Goal: Communication & Community: Share content

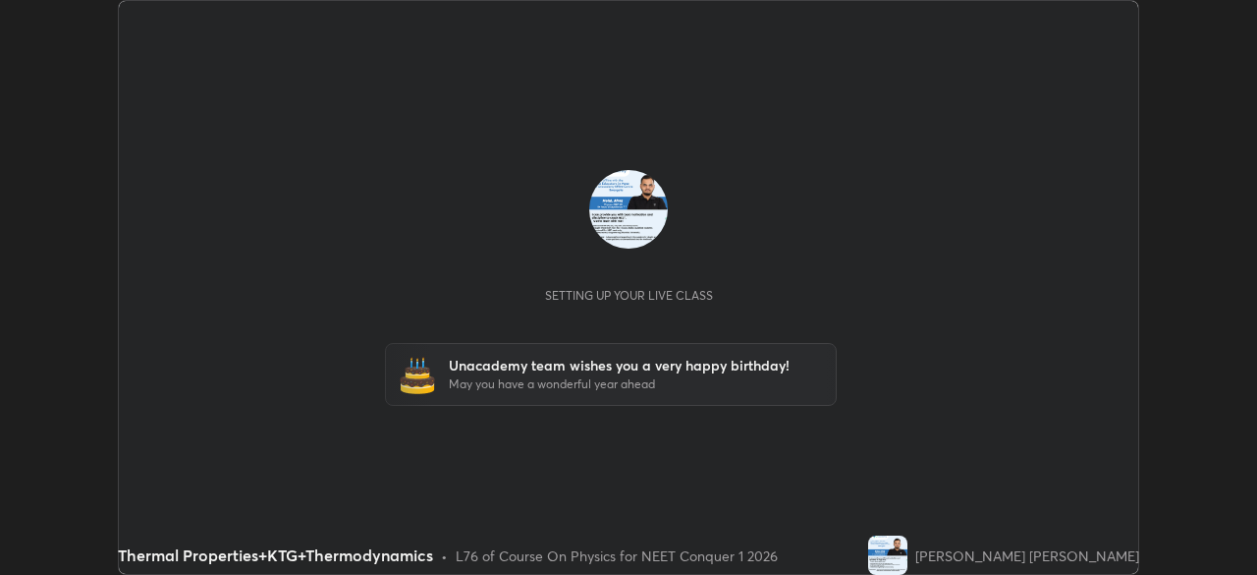
scroll to position [575, 1256]
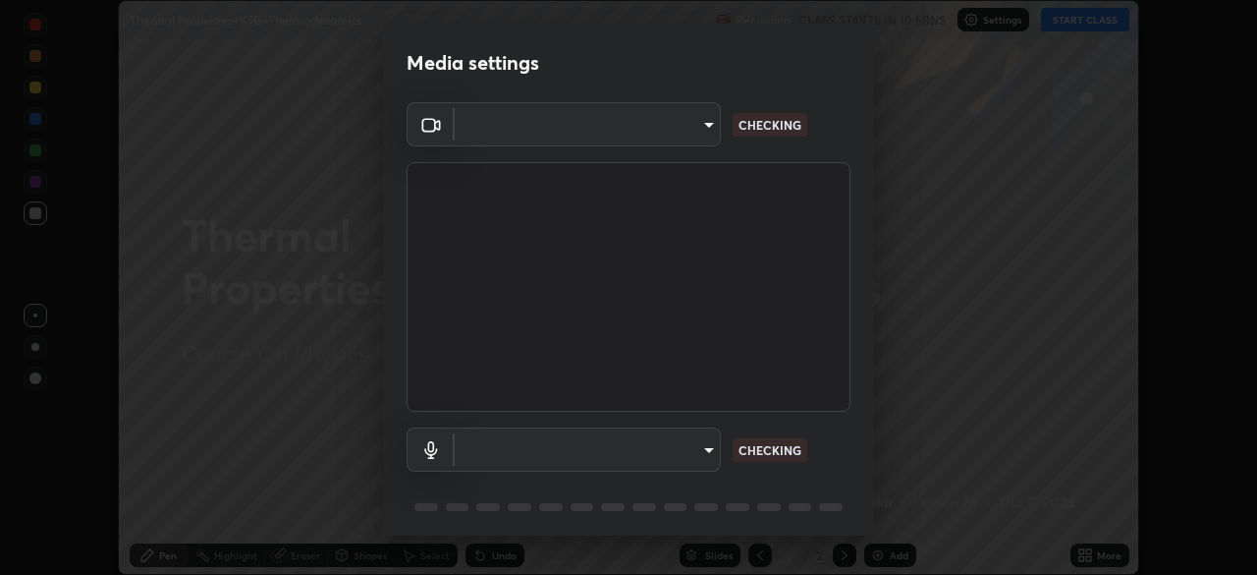
type input "878bb5f6a99355e2393efba74ceef3b3f7716bef1db07c11a5baaa90f242d193"
click at [697, 449] on body "Erase all Thermal Properties+KTG+Thermodynamics Recording CLASS STARTS IN 10 MI…" at bounding box center [628, 287] width 1257 height 575
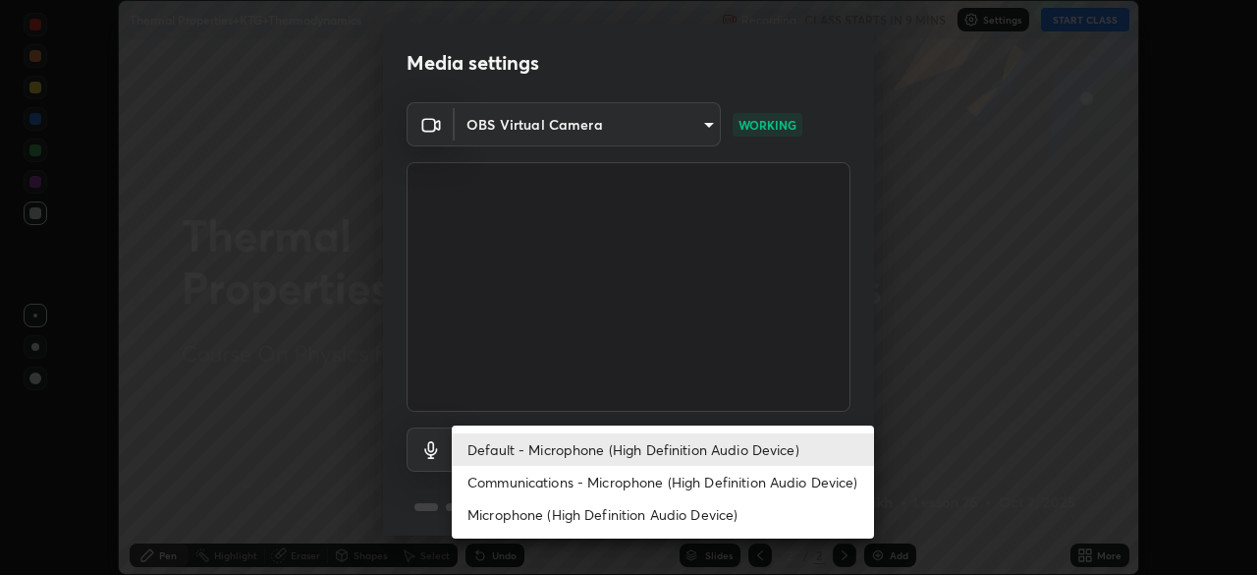
click at [802, 455] on li "Default - Microphone (High Definition Audio Device)" at bounding box center [663, 449] width 422 height 32
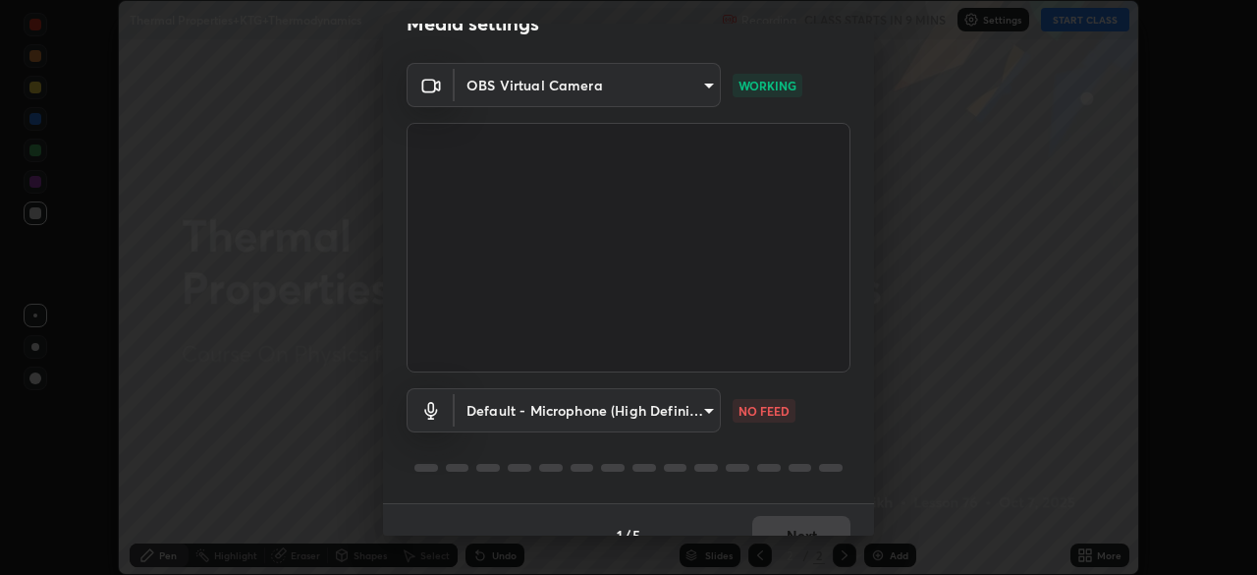
scroll to position [66, 0]
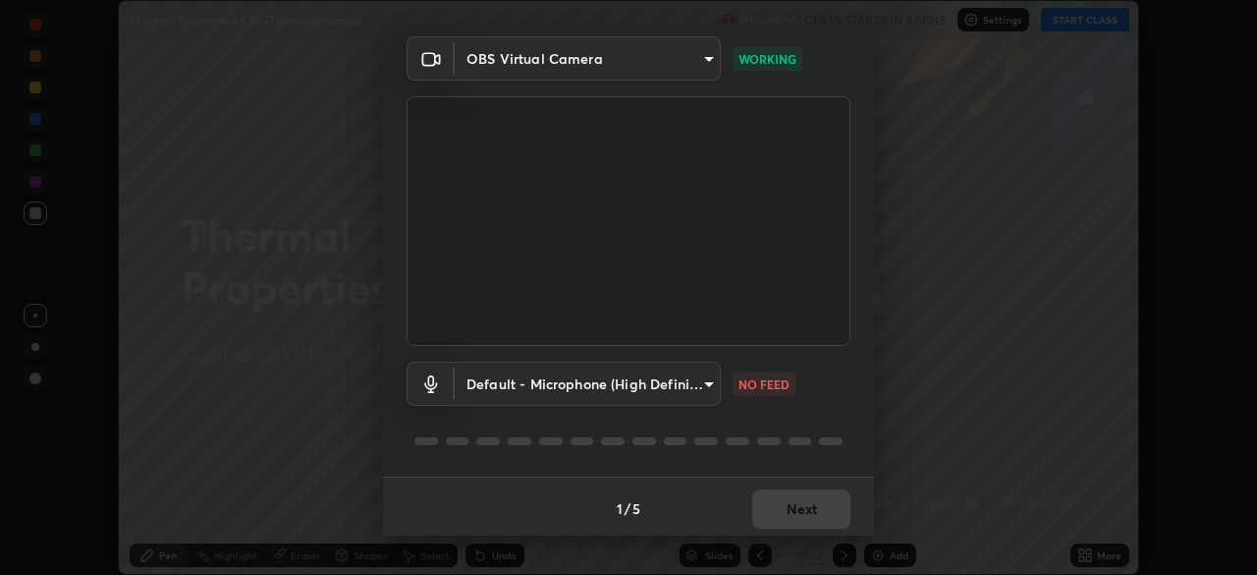
click at [706, 387] on body "Erase all Thermal Properties+KTG+Thermodynamics Recording CLASS STARTS IN 9 MIN…" at bounding box center [628, 287] width 1257 height 575
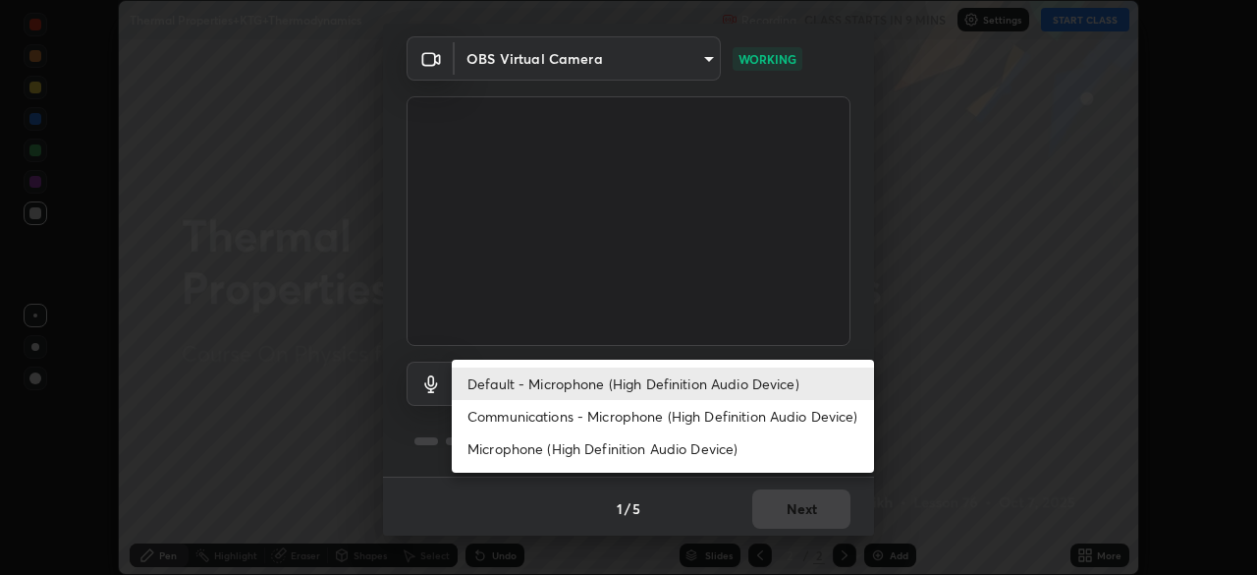
click at [729, 414] on li "Communications - Microphone (High Definition Audio Device)" at bounding box center [663, 416] width 422 height 32
type input "communications"
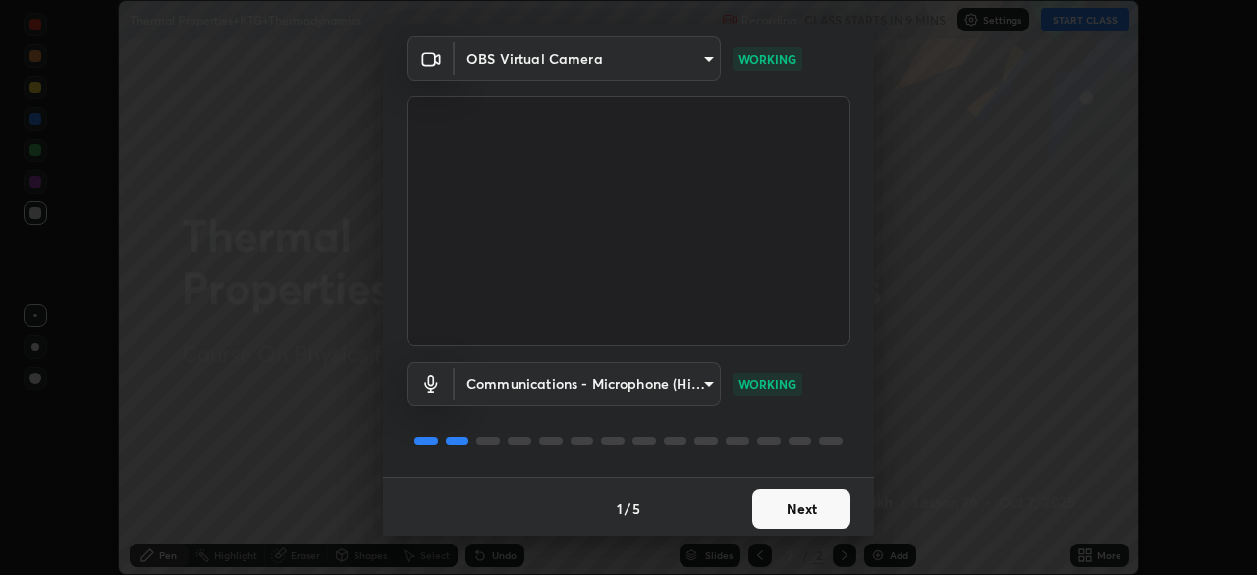
click at [807, 503] on button "Next" at bounding box center [802, 508] width 98 height 39
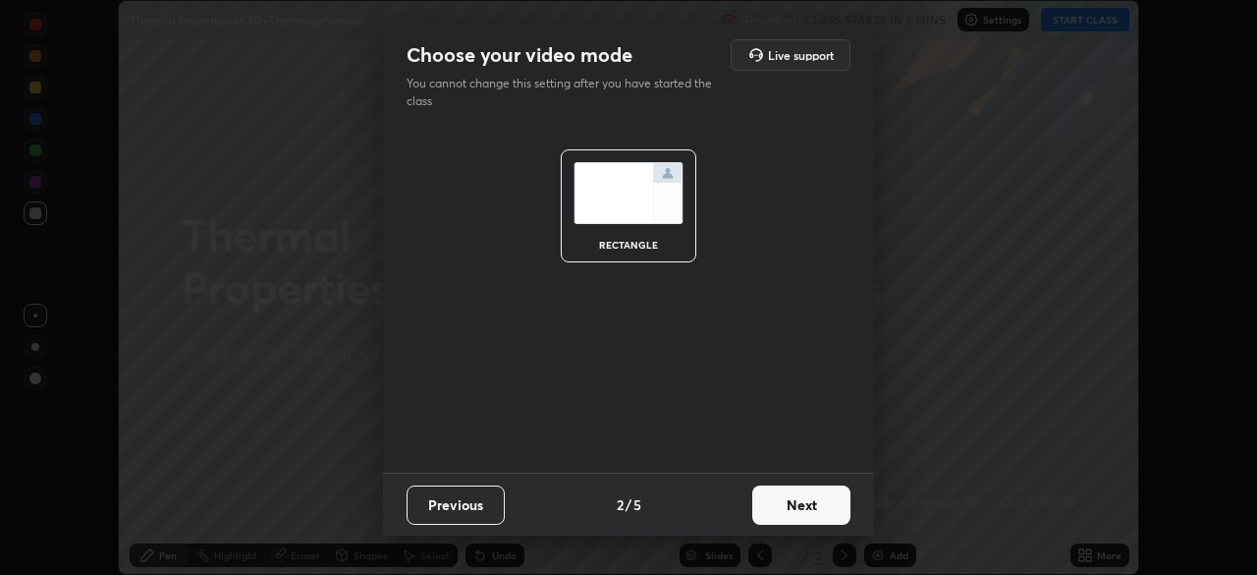
scroll to position [0, 0]
click at [811, 508] on button "Next" at bounding box center [802, 504] width 98 height 39
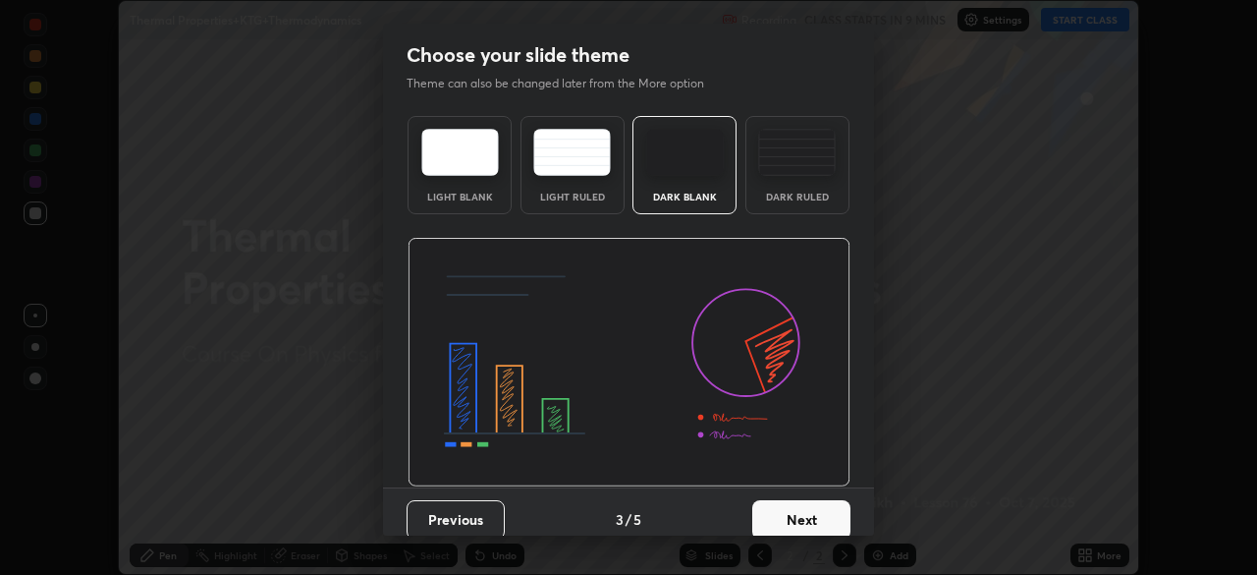
click at [821, 511] on button "Next" at bounding box center [802, 519] width 98 height 39
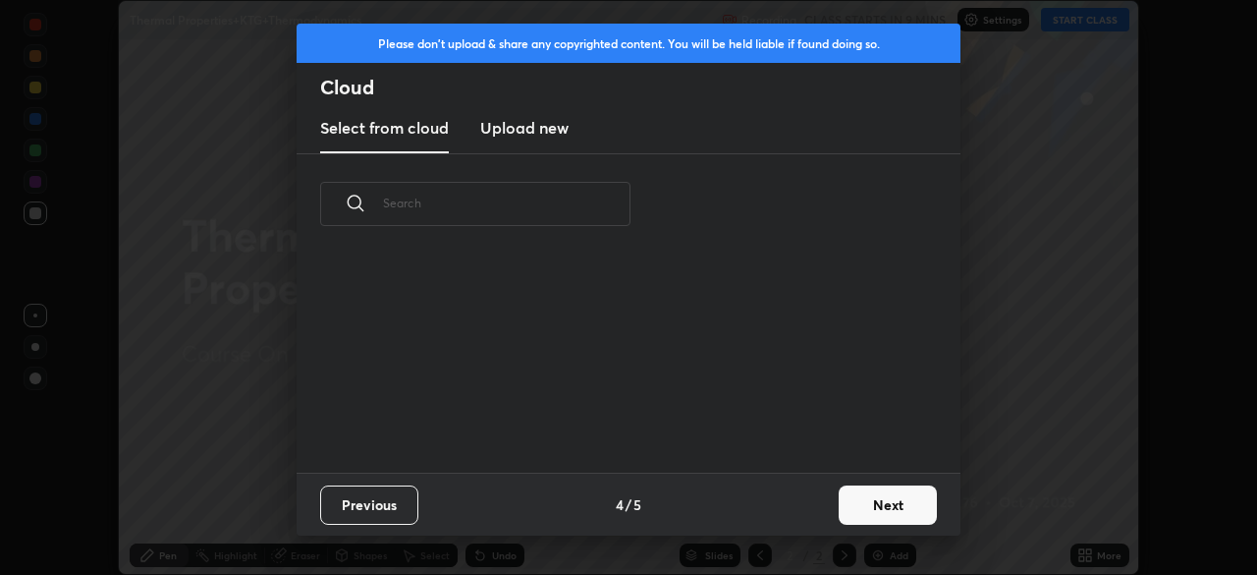
click at [870, 498] on button "Next" at bounding box center [888, 504] width 98 height 39
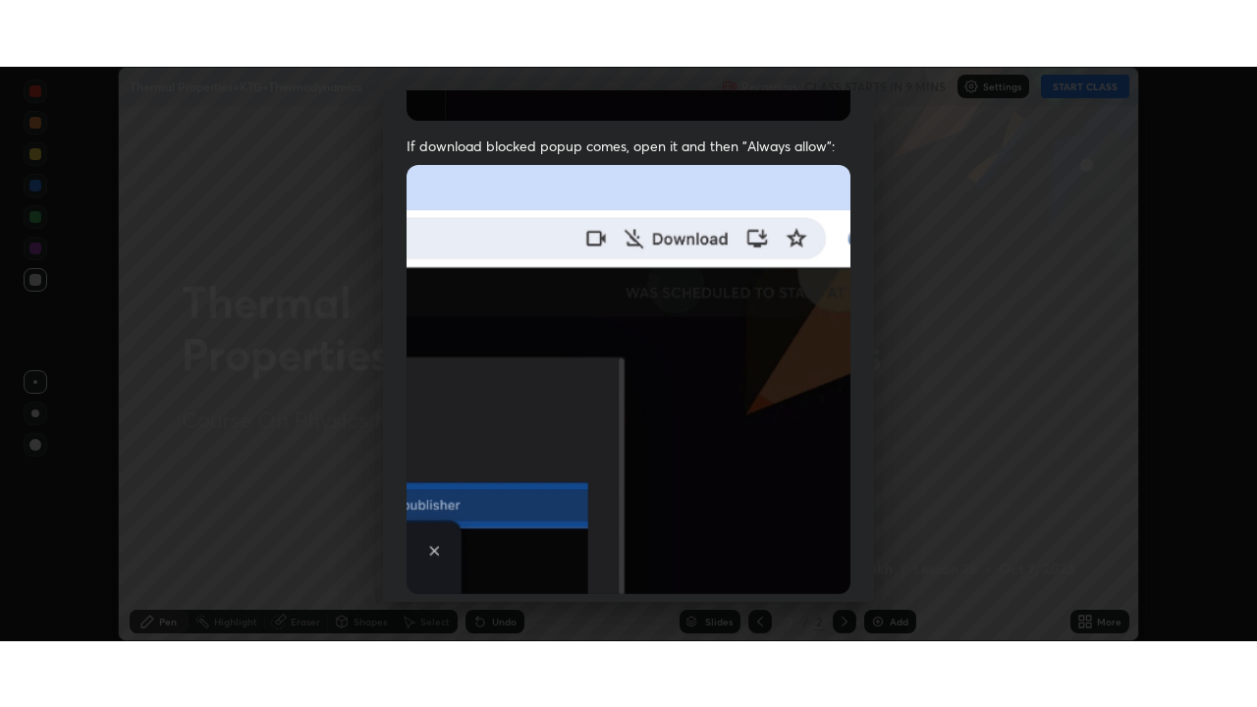
scroll to position [471, 0]
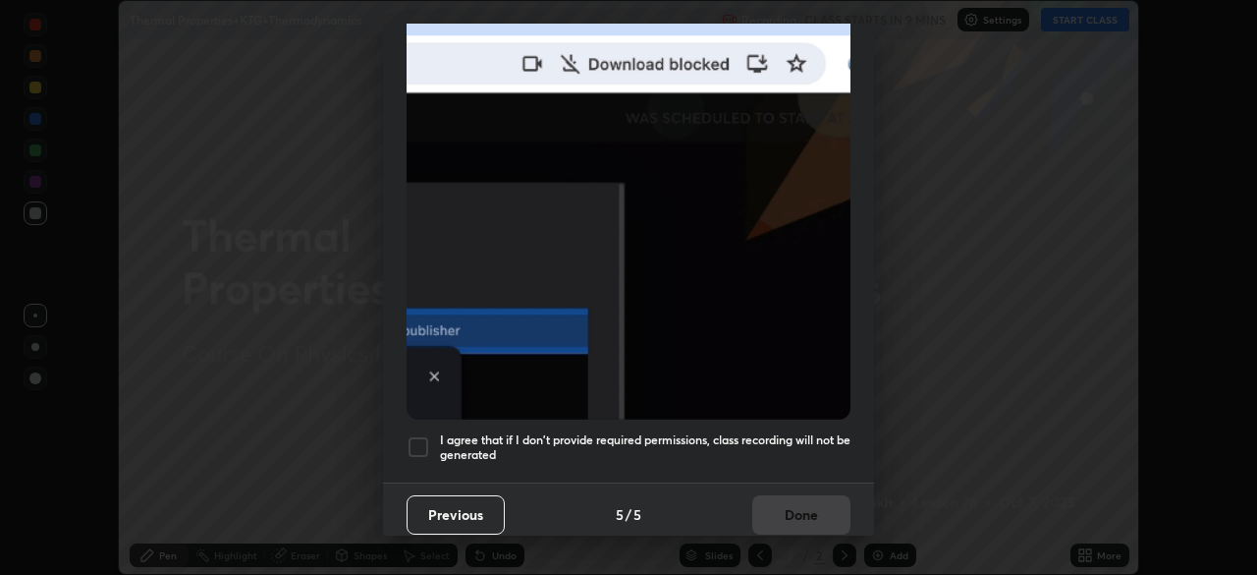
click at [419, 438] on div at bounding box center [419, 447] width 24 height 24
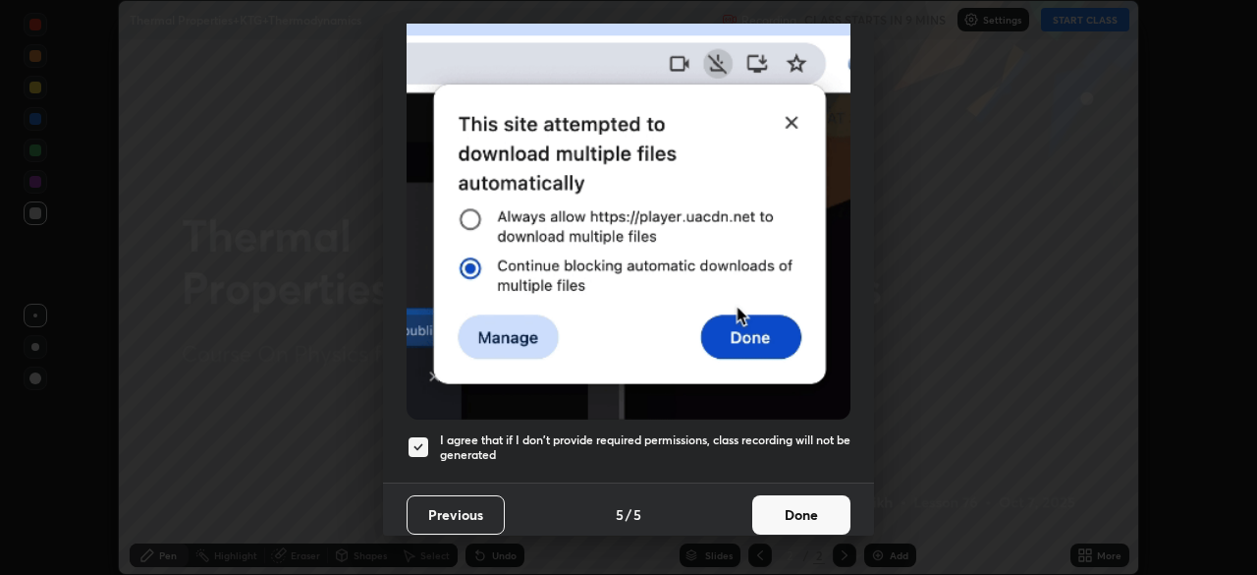
click at [796, 507] on button "Done" at bounding box center [802, 514] width 98 height 39
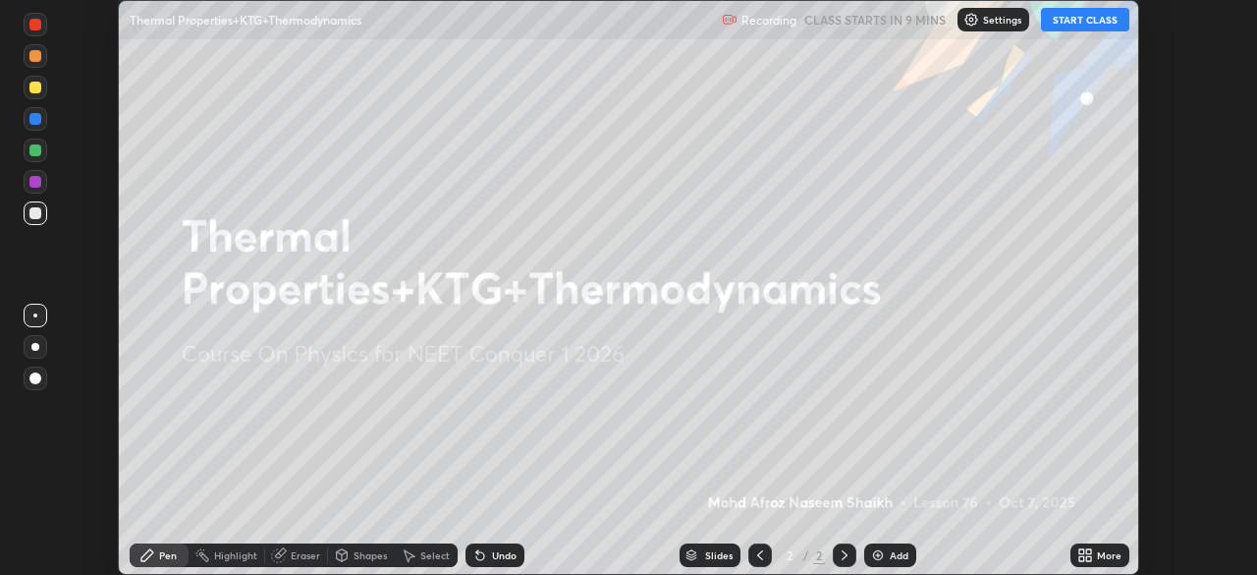
click at [1079, 15] on button "START CLASS" at bounding box center [1085, 20] width 88 height 24
click at [1084, 557] on icon at bounding box center [1082, 558] width 5 height 5
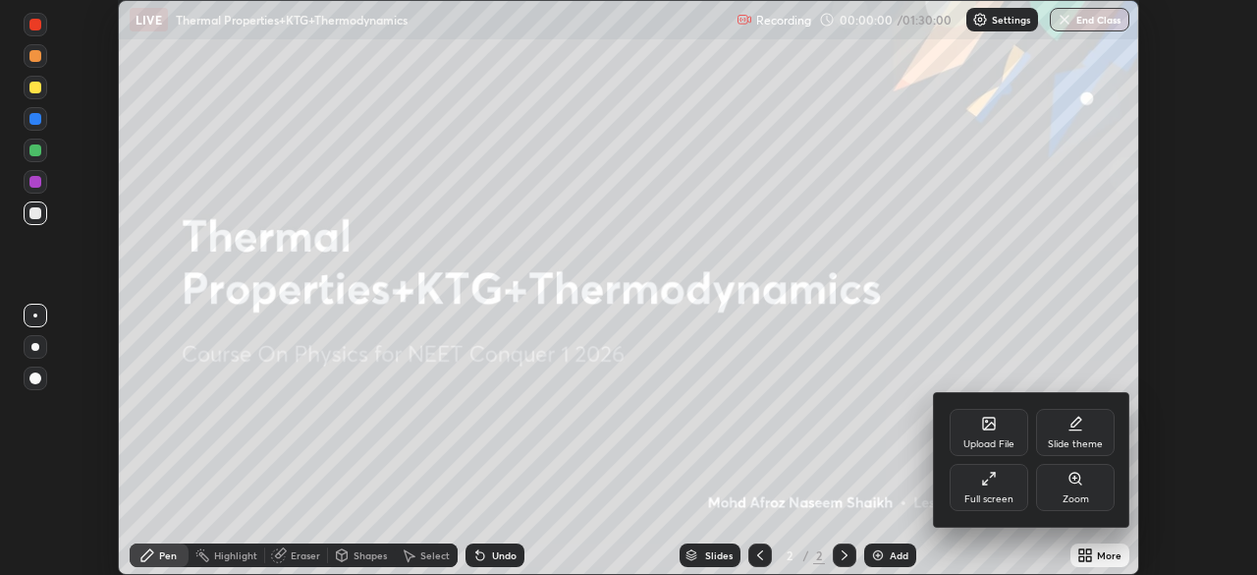
click at [985, 490] on div "Full screen" at bounding box center [989, 487] width 79 height 47
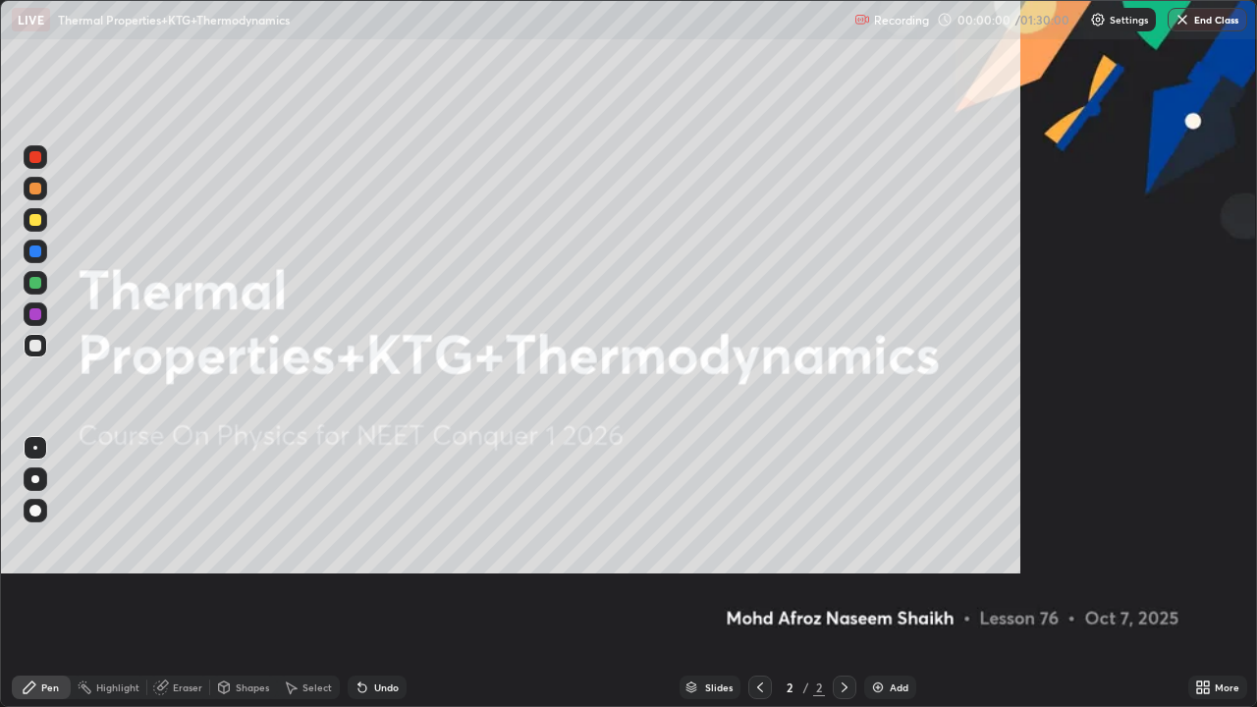
scroll to position [707, 1257]
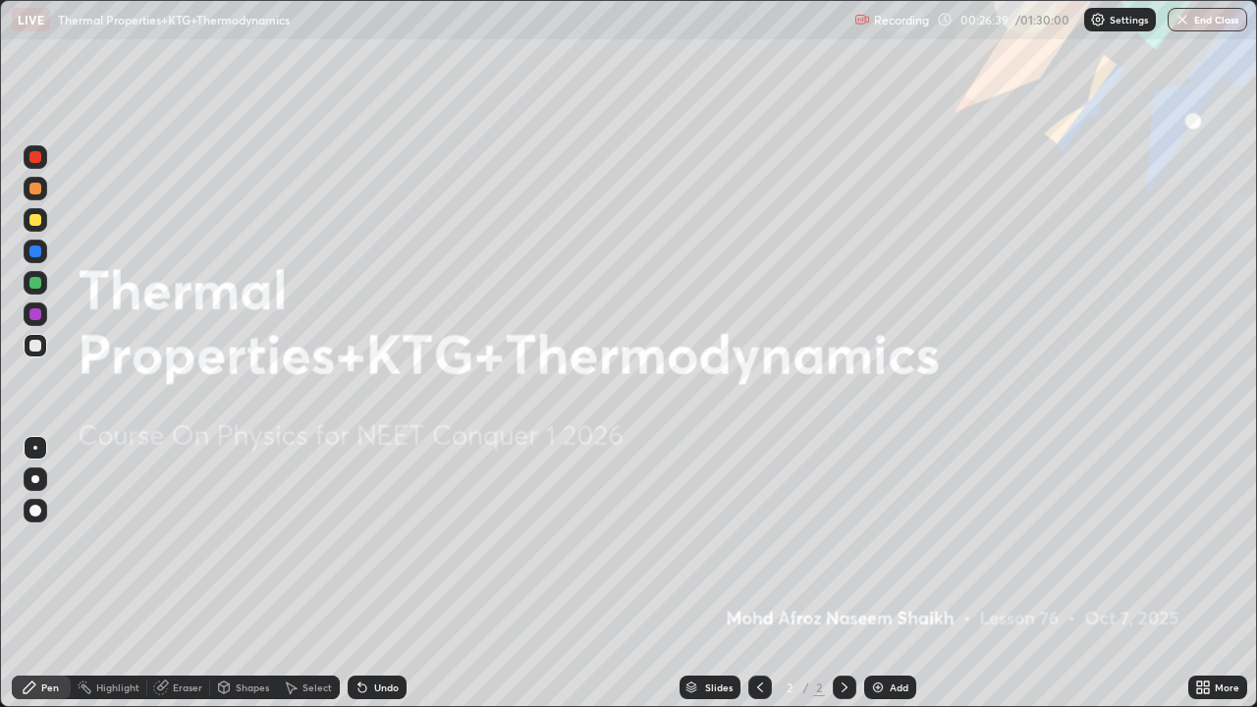
click at [885, 574] on div "Add" at bounding box center [891, 688] width 52 height 24
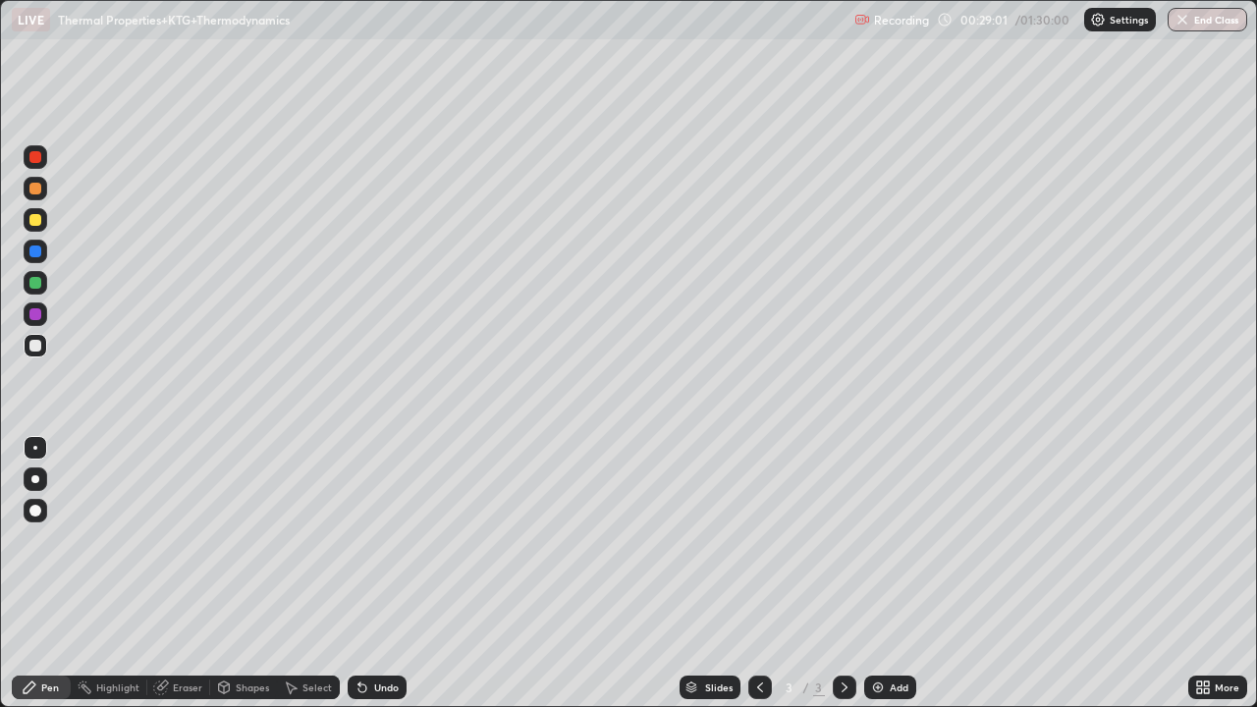
click at [35, 478] on div at bounding box center [35, 479] width 8 height 8
click at [36, 346] on div at bounding box center [35, 346] width 12 height 12
click at [36, 215] on div at bounding box center [35, 220] width 12 height 12
click at [165, 574] on div "Eraser" at bounding box center [178, 688] width 63 height 24
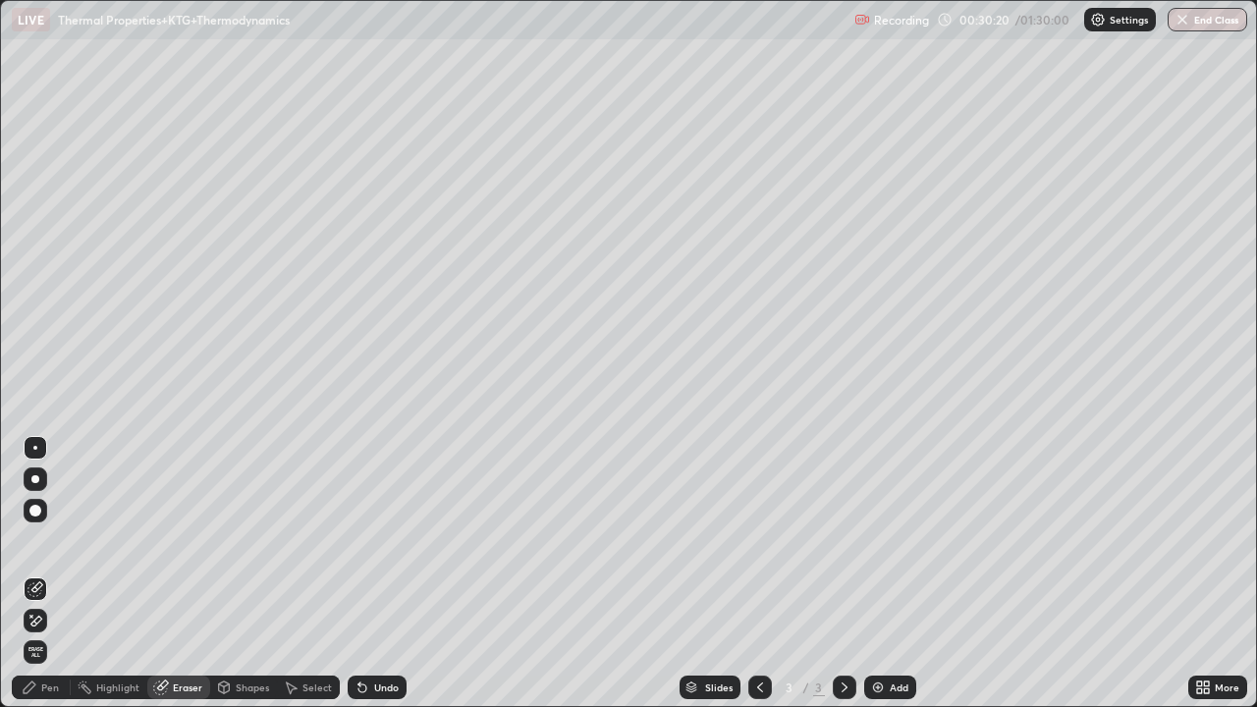
click at [48, 574] on div "Pen" at bounding box center [50, 688] width 18 height 10
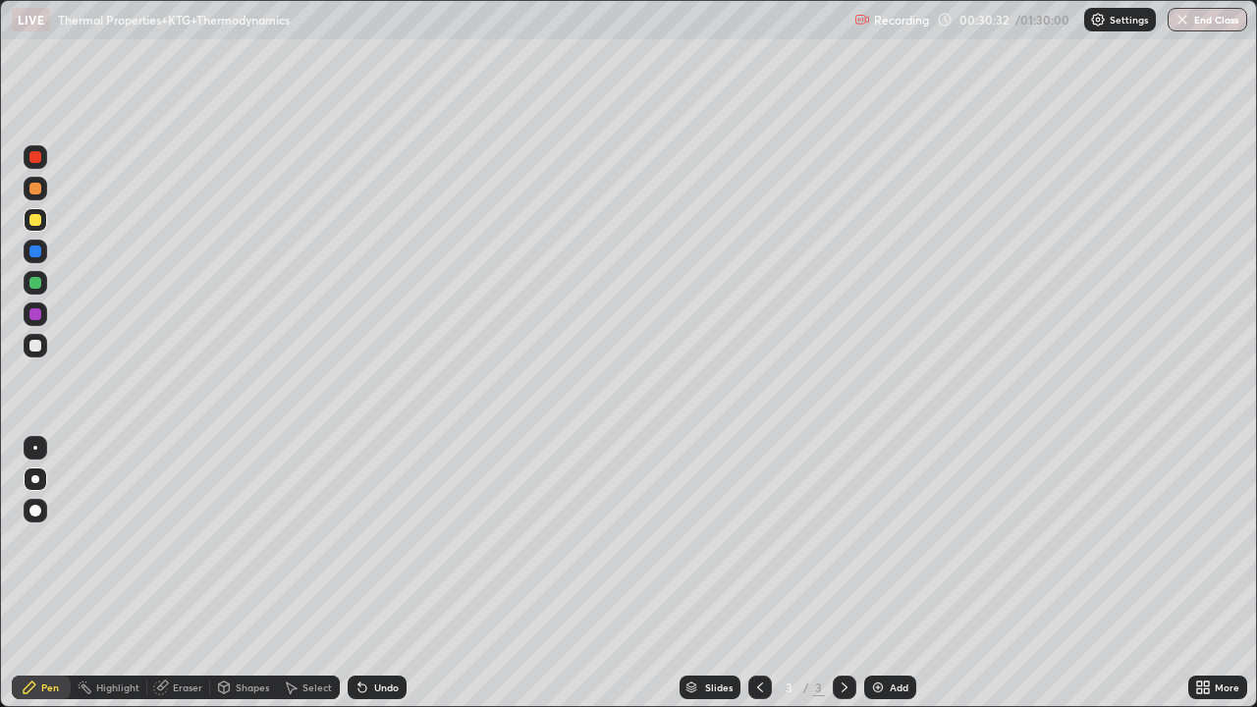
click at [33, 346] on div at bounding box center [35, 346] width 12 height 12
click at [36, 318] on div at bounding box center [35, 314] width 12 height 12
click at [34, 348] on div at bounding box center [35, 346] width 12 height 12
click at [359, 574] on icon at bounding box center [363, 689] width 8 height 8
click at [374, 574] on div "Undo" at bounding box center [377, 688] width 59 height 24
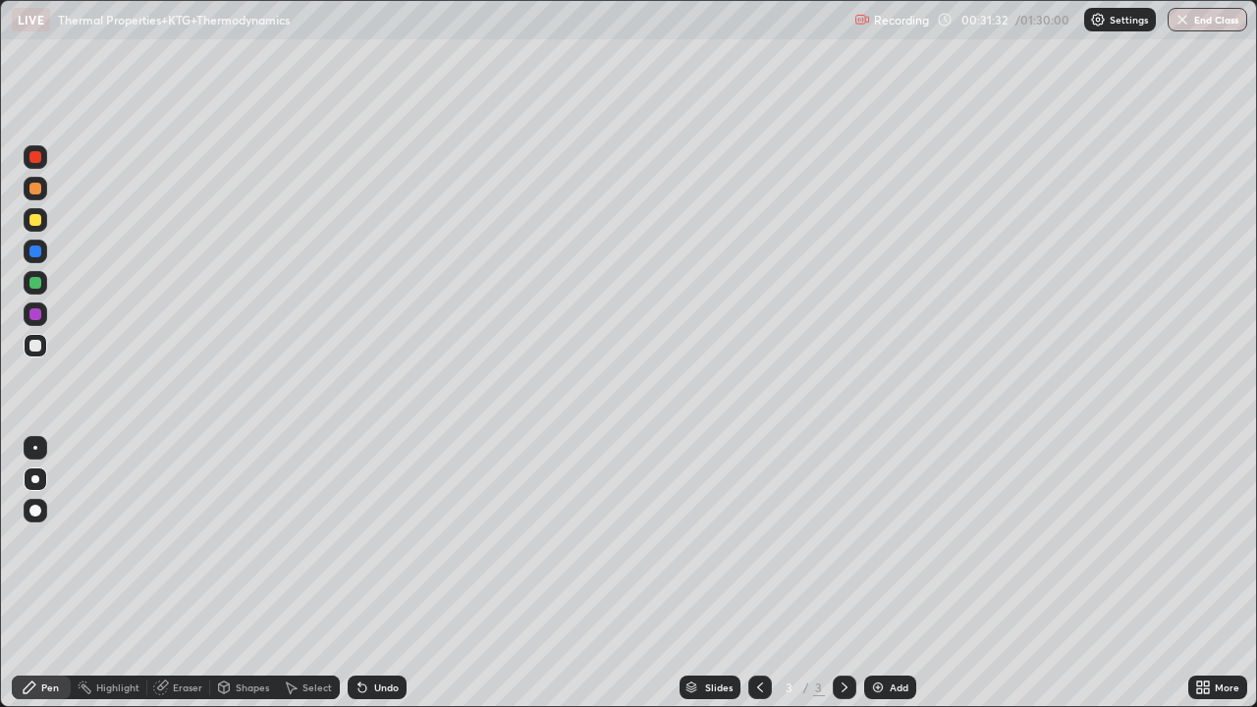
click at [383, 574] on div "Undo" at bounding box center [377, 688] width 59 height 24
click at [30, 351] on div at bounding box center [35, 346] width 12 height 12
click at [42, 218] on div at bounding box center [36, 220] width 24 height 24
click at [874, 574] on img at bounding box center [878, 688] width 16 height 16
click at [37, 155] on div at bounding box center [35, 157] width 12 height 12
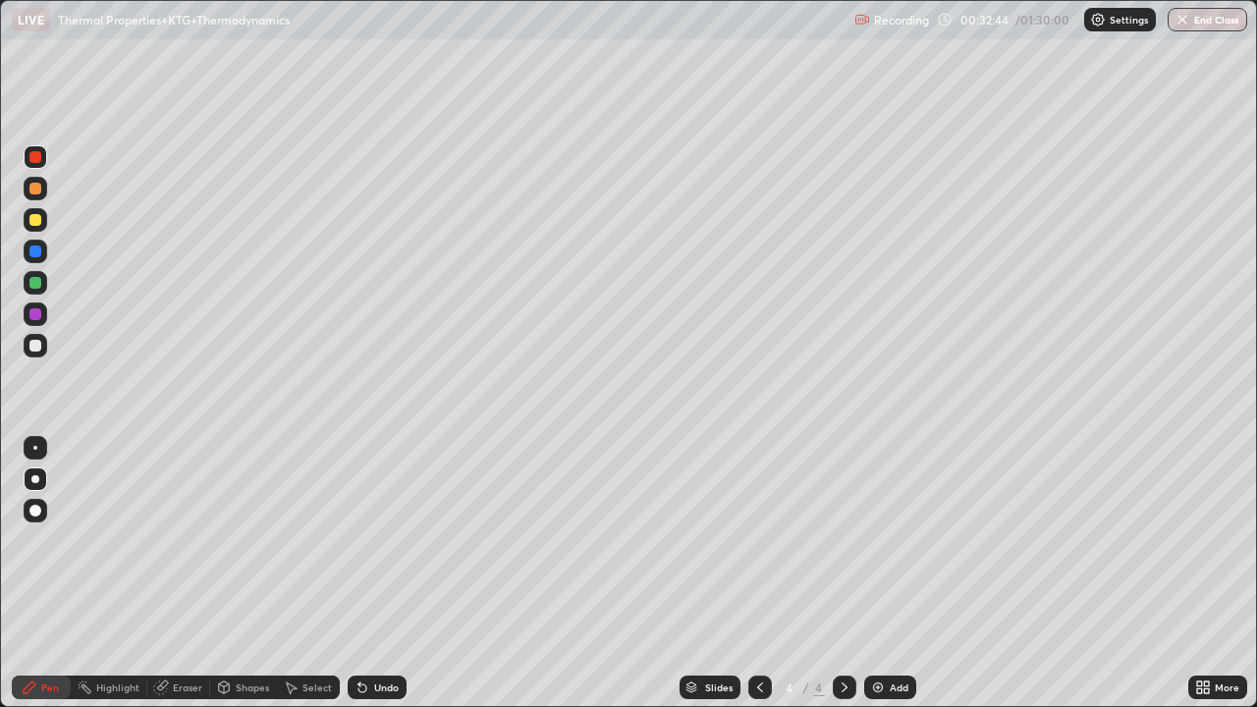
click at [36, 220] on div at bounding box center [35, 220] width 12 height 12
click at [37, 340] on div at bounding box center [35, 346] width 12 height 12
click at [359, 574] on icon at bounding box center [360, 684] width 2 height 2
click at [364, 574] on icon at bounding box center [363, 688] width 16 height 16
click at [40, 223] on div at bounding box center [35, 220] width 12 height 12
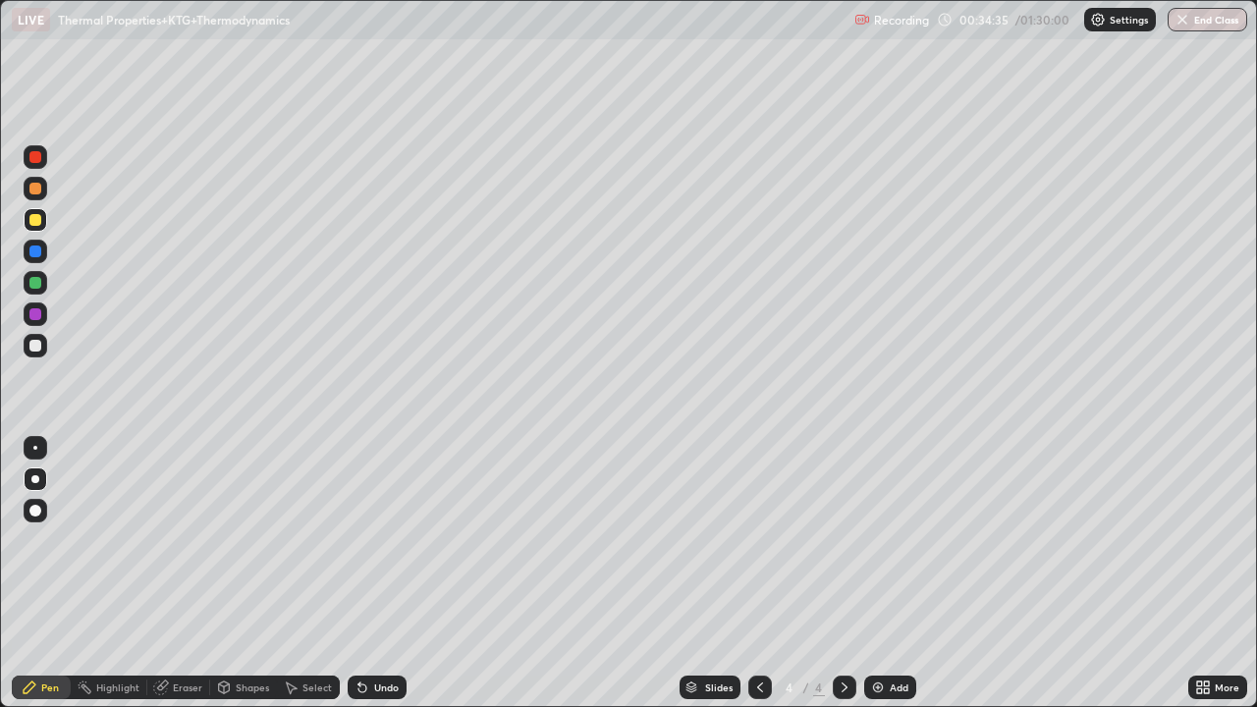
click at [45, 159] on div at bounding box center [36, 157] width 24 height 24
click at [46, 342] on div at bounding box center [36, 346] width 24 height 24
click at [756, 574] on icon at bounding box center [761, 688] width 16 height 16
click at [845, 574] on icon at bounding box center [845, 688] width 6 height 10
click at [753, 574] on icon at bounding box center [761, 688] width 16 height 16
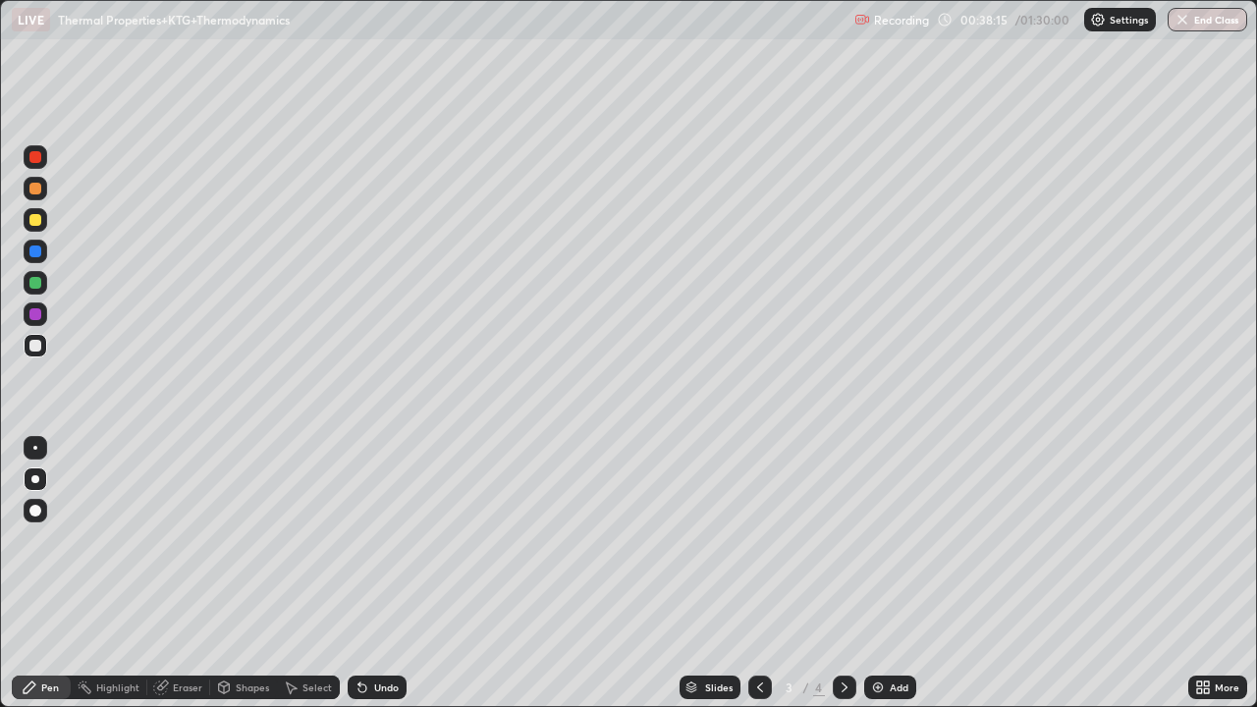
click at [843, 574] on icon at bounding box center [845, 688] width 16 height 16
click at [875, 574] on img at bounding box center [878, 688] width 16 height 16
click at [36, 346] on div at bounding box center [35, 346] width 12 height 12
click at [33, 214] on div at bounding box center [35, 220] width 12 height 12
click at [35, 225] on div at bounding box center [35, 220] width 12 height 12
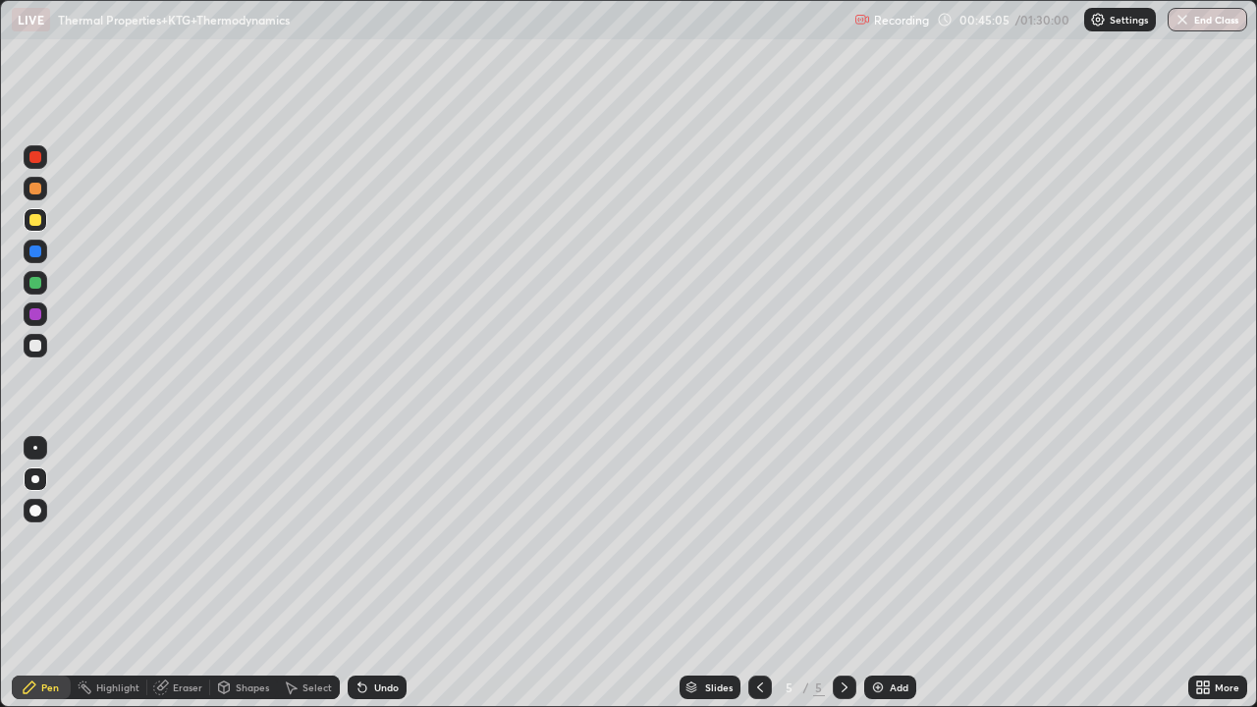
click at [25, 225] on div at bounding box center [36, 220] width 24 height 24
click at [38, 218] on div at bounding box center [35, 220] width 12 height 12
click at [359, 574] on icon at bounding box center [360, 684] width 2 height 2
click at [359, 574] on icon at bounding box center [363, 689] width 8 height 8
click at [180, 574] on div "Eraser" at bounding box center [187, 688] width 29 height 10
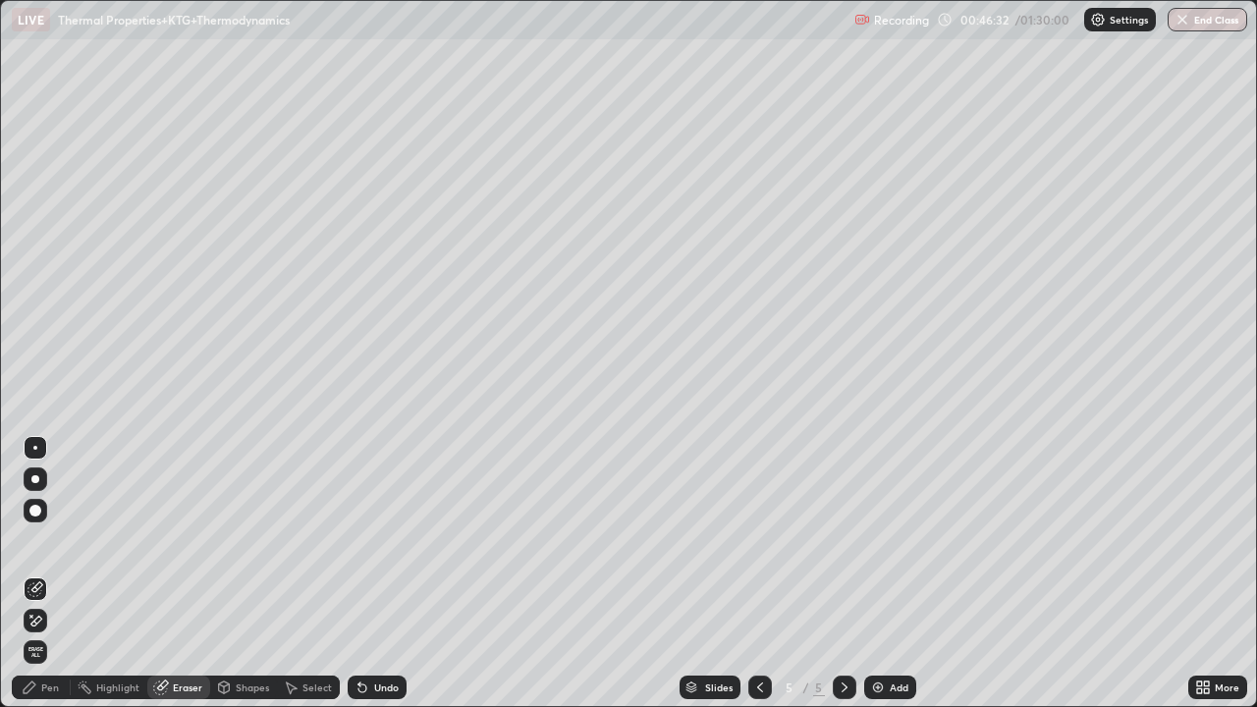
click at [41, 574] on div "Pen" at bounding box center [41, 688] width 59 height 24
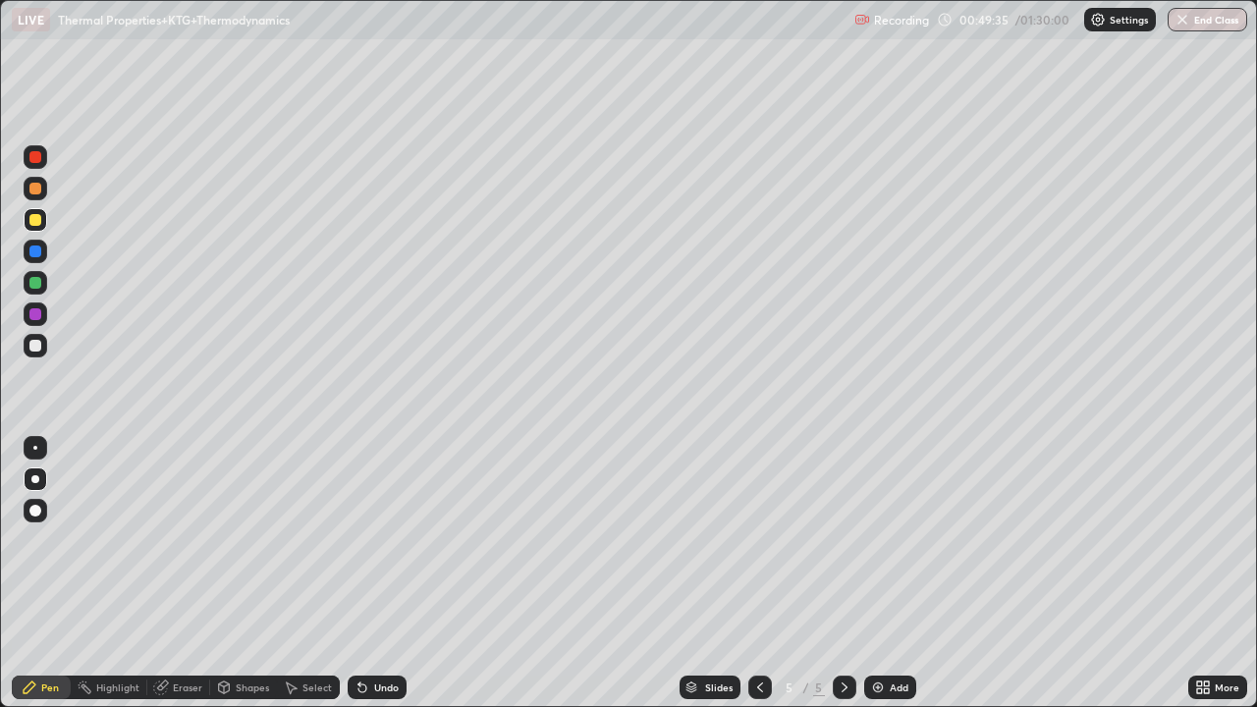
click at [360, 574] on icon at bounding box center [363, 689] width 8 height 8
click at [359, 574] on icon at bounding box center [363, 689] width 8 height 8
click at [36, 225] on div at bounding box center [35, 220] width 12 height 12
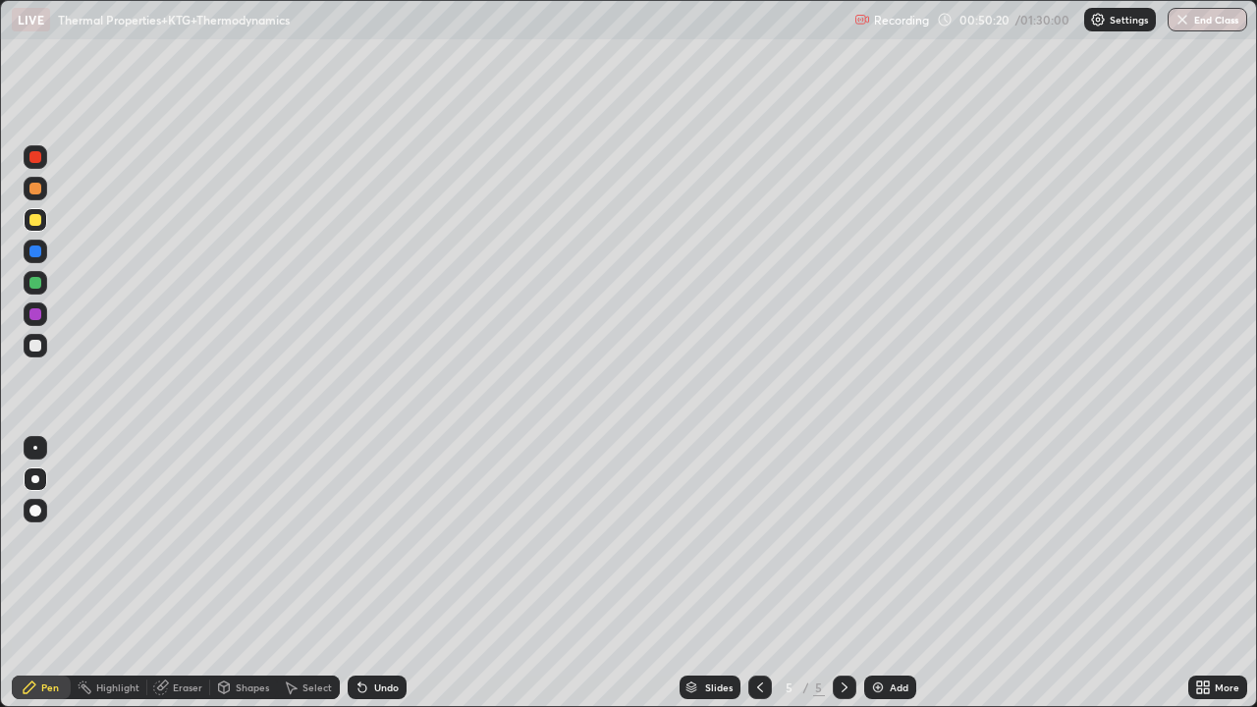
click at [36, 189] on div at bounding box center [35, 189] width 12 height 12
click at [34, 314] on div at bounding box center [35, 314] width 12 height 12
click at [36, 346] on div at bounding box center [35, 346] width 12 height 12
click at [43, 219] on div at bounding box center [36, 220] width 24 height 24
click at [37, 181] on div at bounding box center [36, 189] width 24 height 24
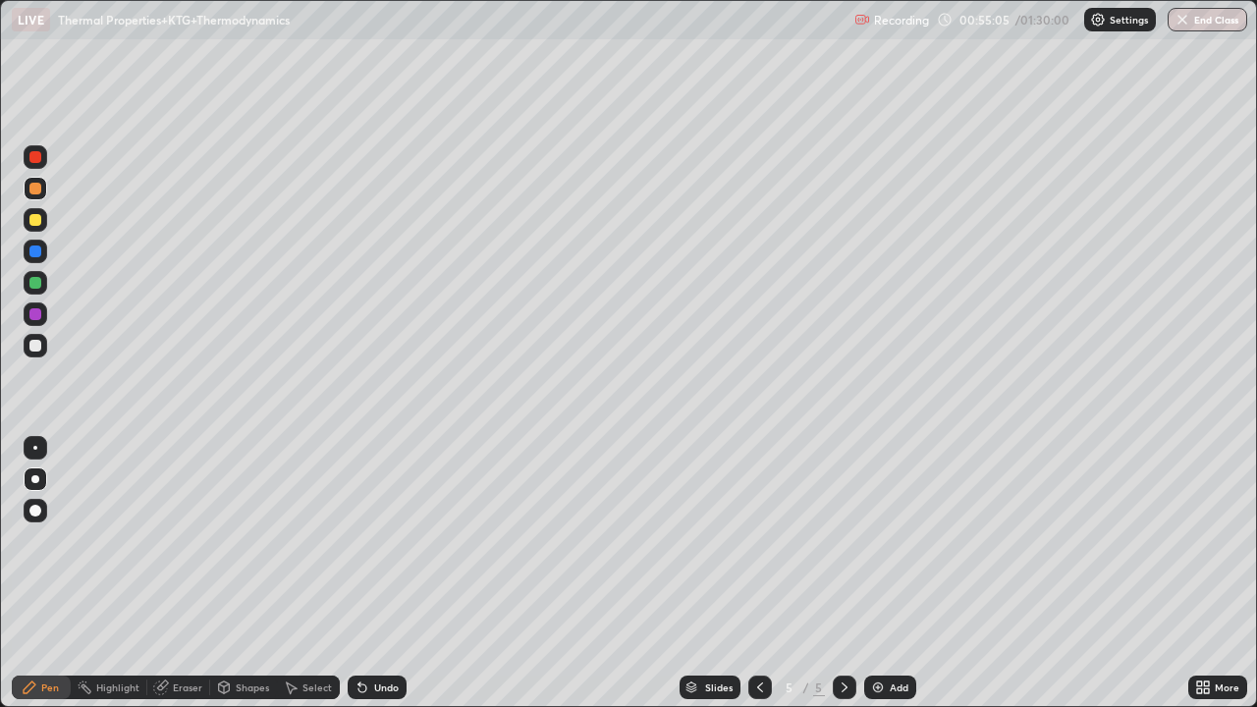
click at [292, 574] on icon at bounding box center [291, 688] width 16 height 16
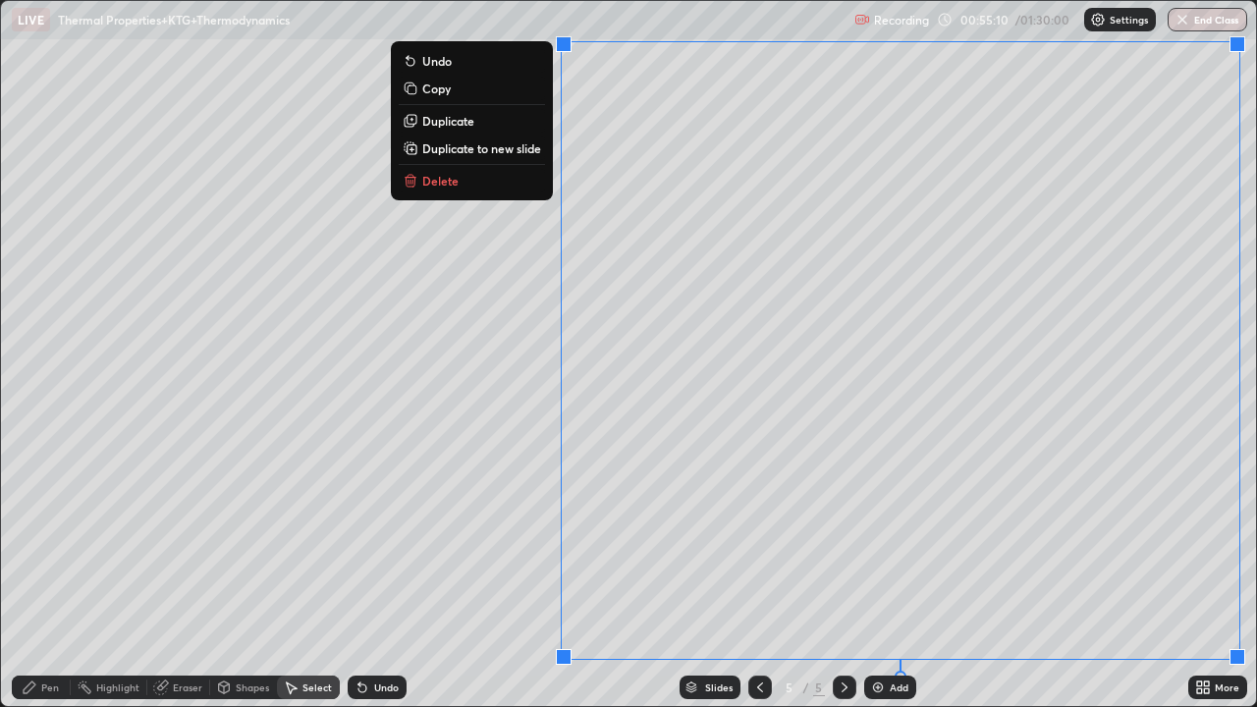
click at [511, 144] on p "Duplicate to new slide" at bounding box center [481, 148] width 119 height 16
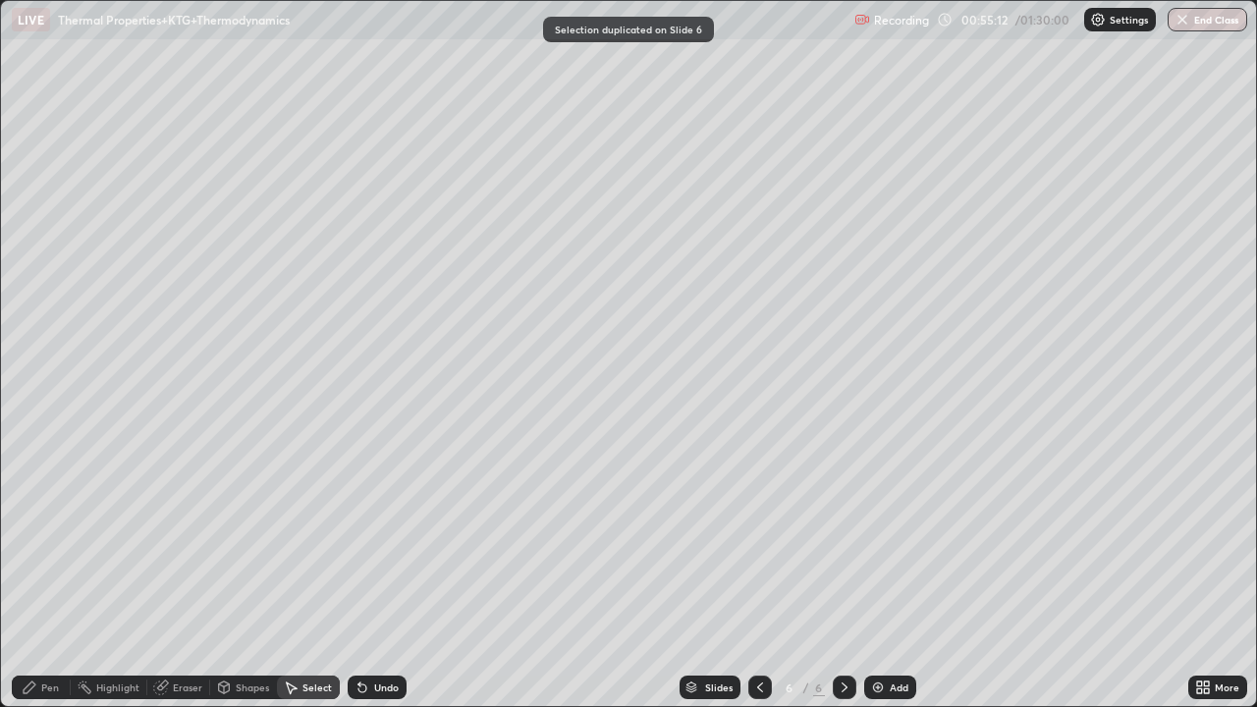
click at [40, 574] on div "Pen" at bounding box center [41, 688] width 59 height 24
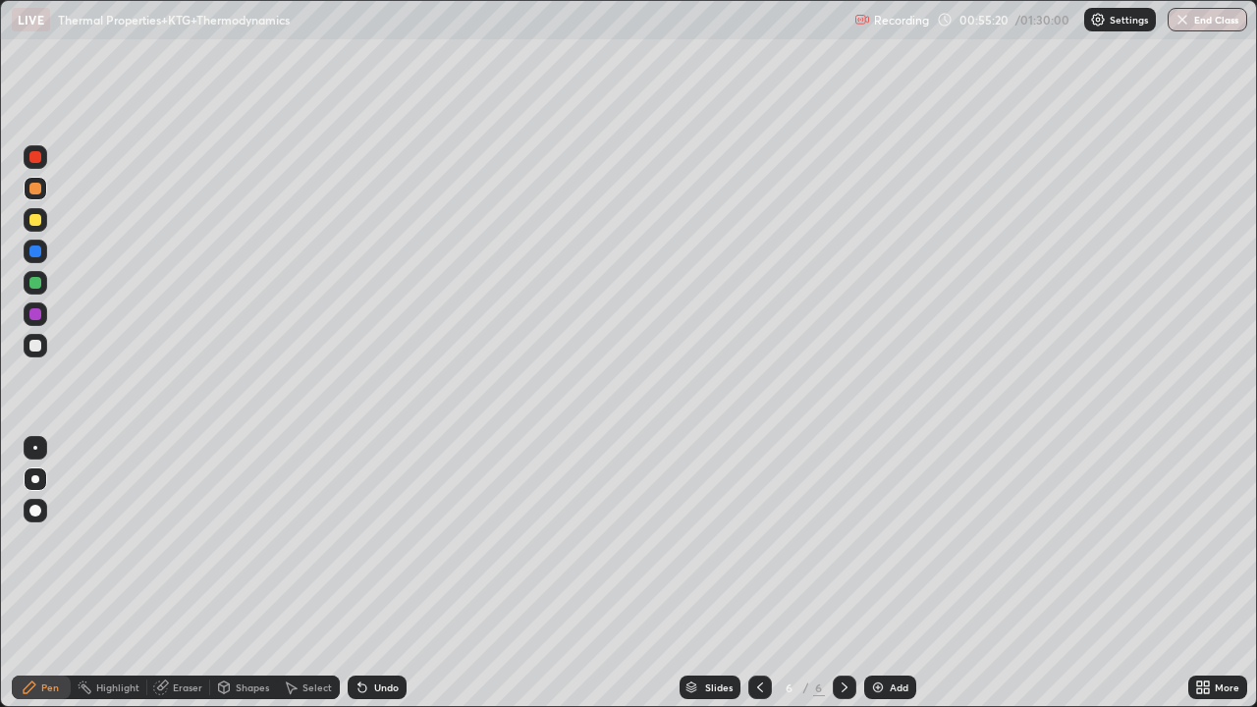
click at [35, 216] on div at bounding box center [35, 220] width 12 height 12
click at [161, 574] on icon at bounding box center [160, 688] width 13 height 13
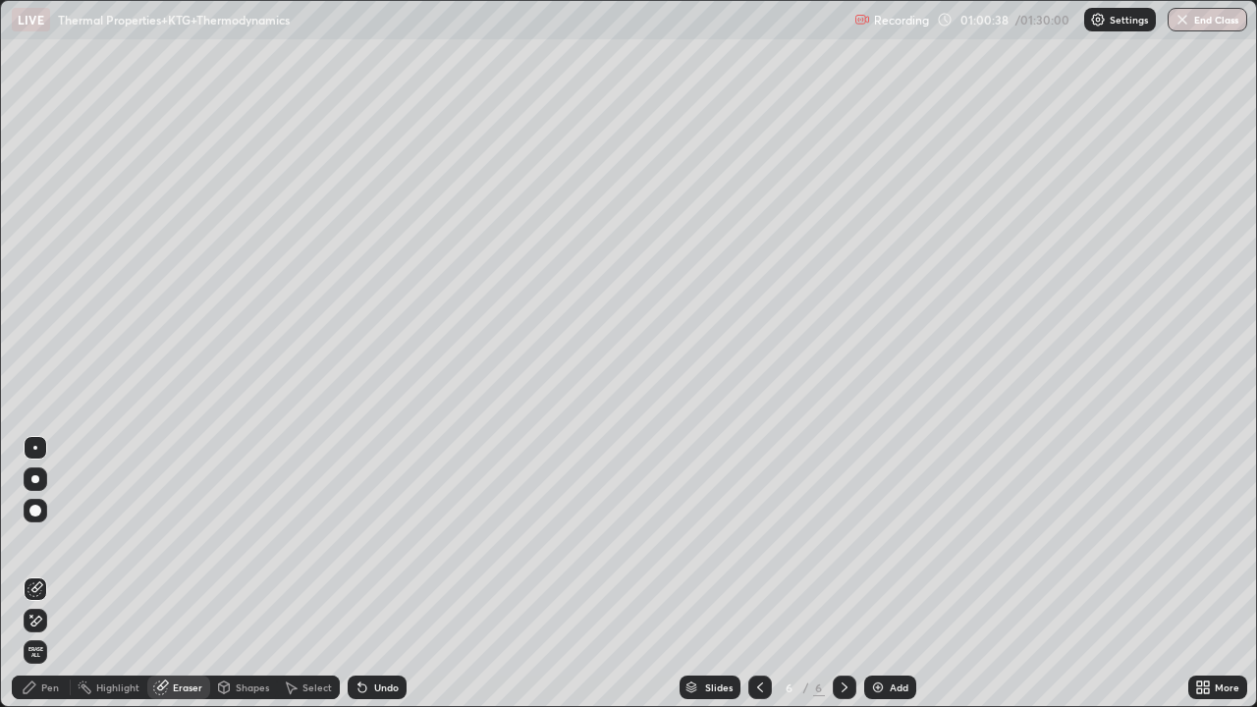
click at [38, 574] on div "Pen" at bounding box center [41, 688] width 59 height 24
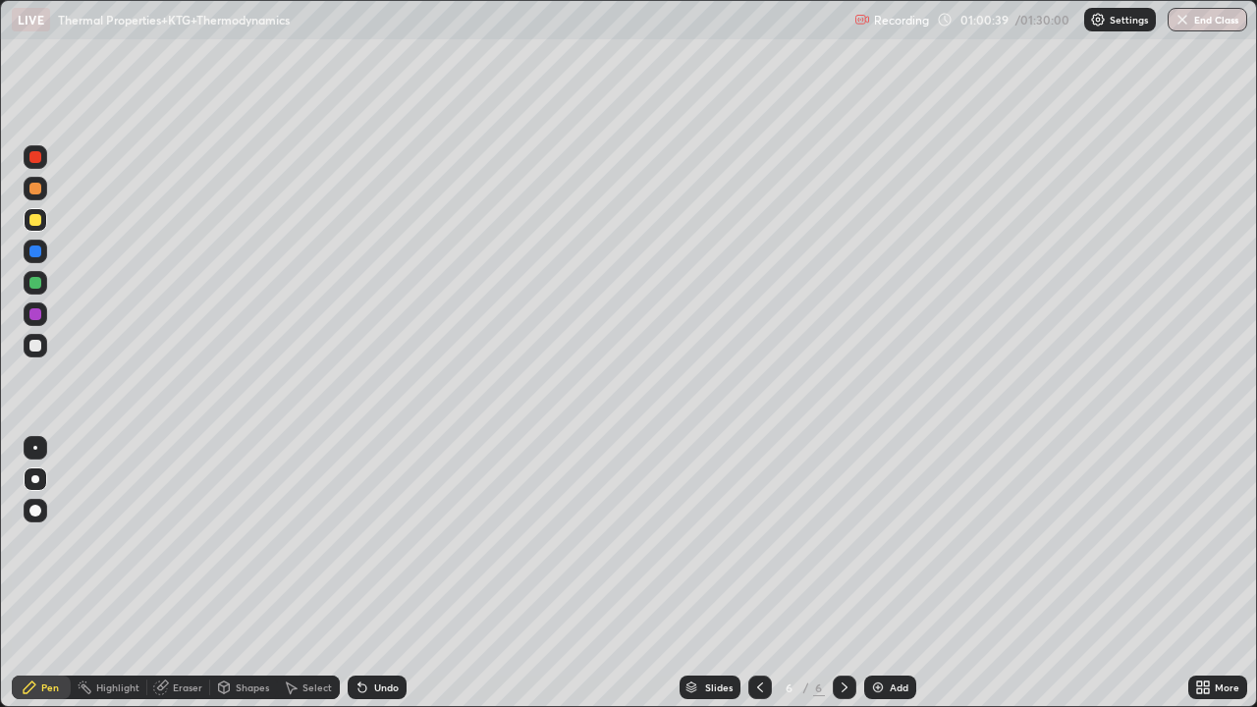
click at [32, 348] on div at bounding box center [35, 346] width 12 height 12
click at [30, 223] on div at bounding box center [35, 220] width 12 height 12
click at [364, 574] on div "Undo" at bounding box center [377, 688] width 59 height 24
click at [371, 574] on div "Undo" at bounding box center [377, 688] width 59 height 24
click at [356, 574] on icon at bounding box center [363, 688] width 16 height 16
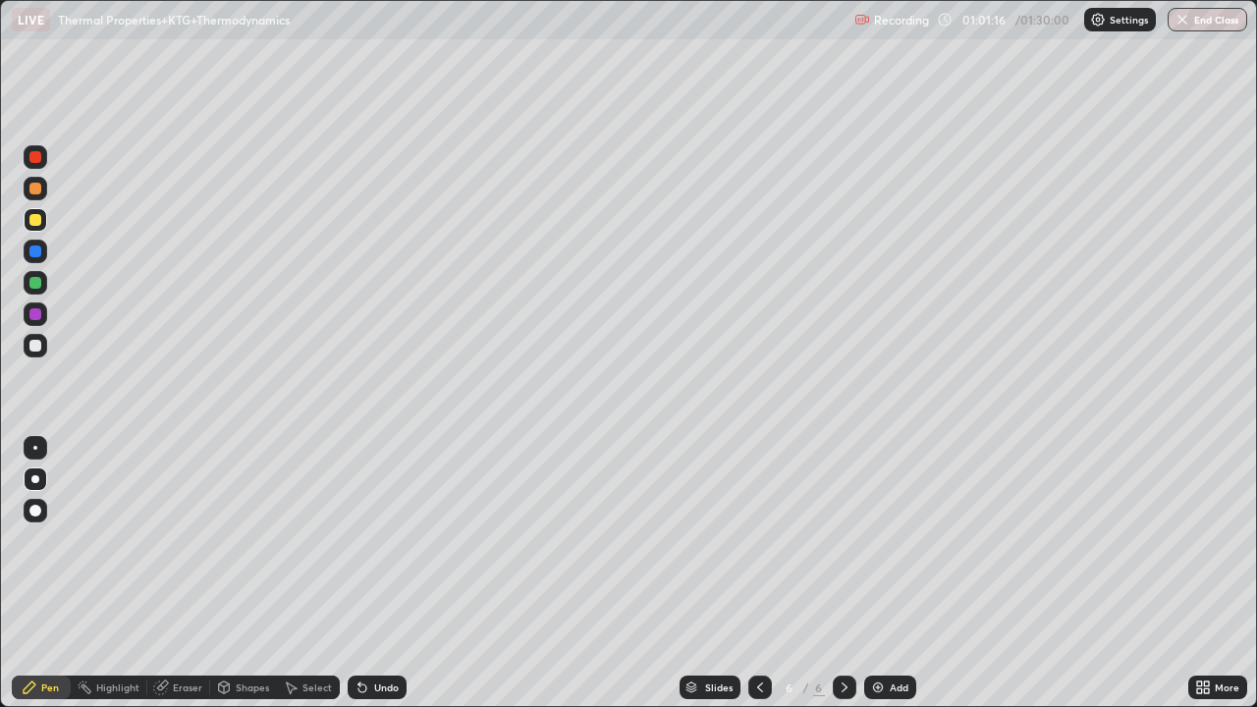
click at [356, 574] on icon at bounding box center [363, 688] width 16 height 16
click at [359, 574] on icon at bounding box center [360, 684] width 2 height 2
click at [27, 342] on div at bounding box center [36, 346] width 24 height 24
click at [31, 344] on div at bounding box center [35, 346] width 12 height 12
click at [209, 574] on div at bounding box center [209, 688] width 1 height 16
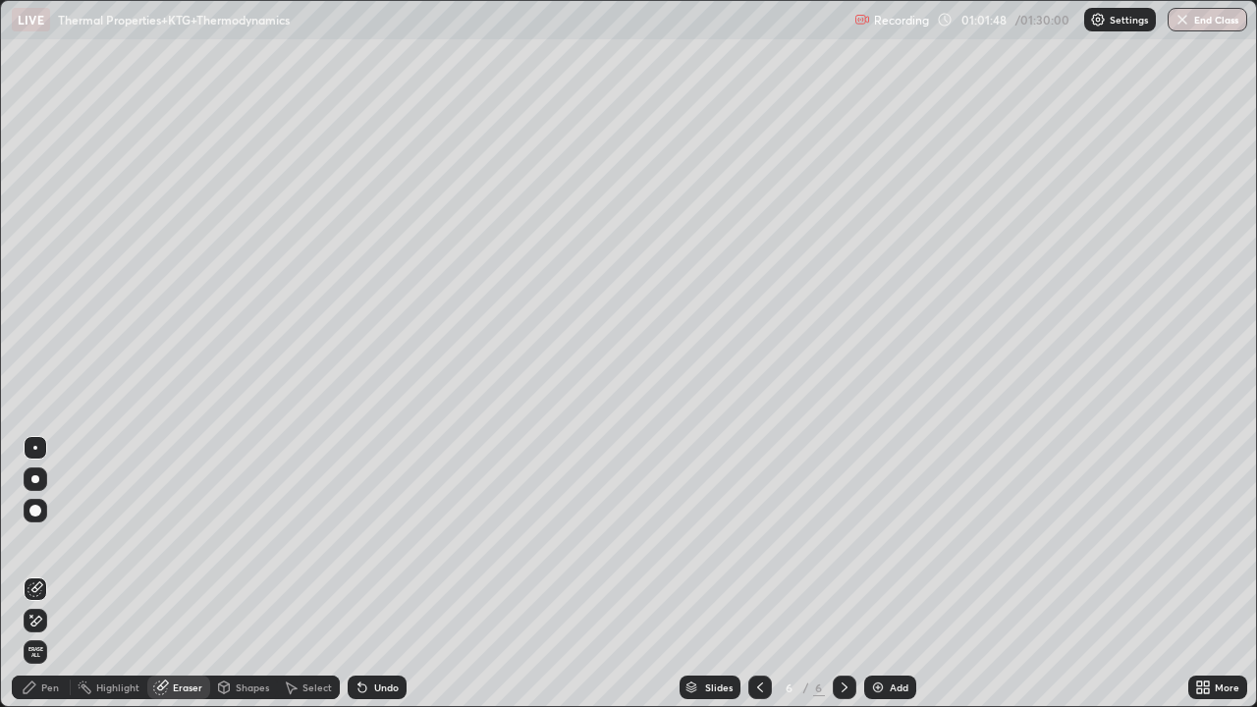
click at [188, 574] on div "Eraser" at bounding box center [187, 688] width 29 height 10
click at [37, 574] on div "Pen" at bounding box center [41, 688] width 59 height 24
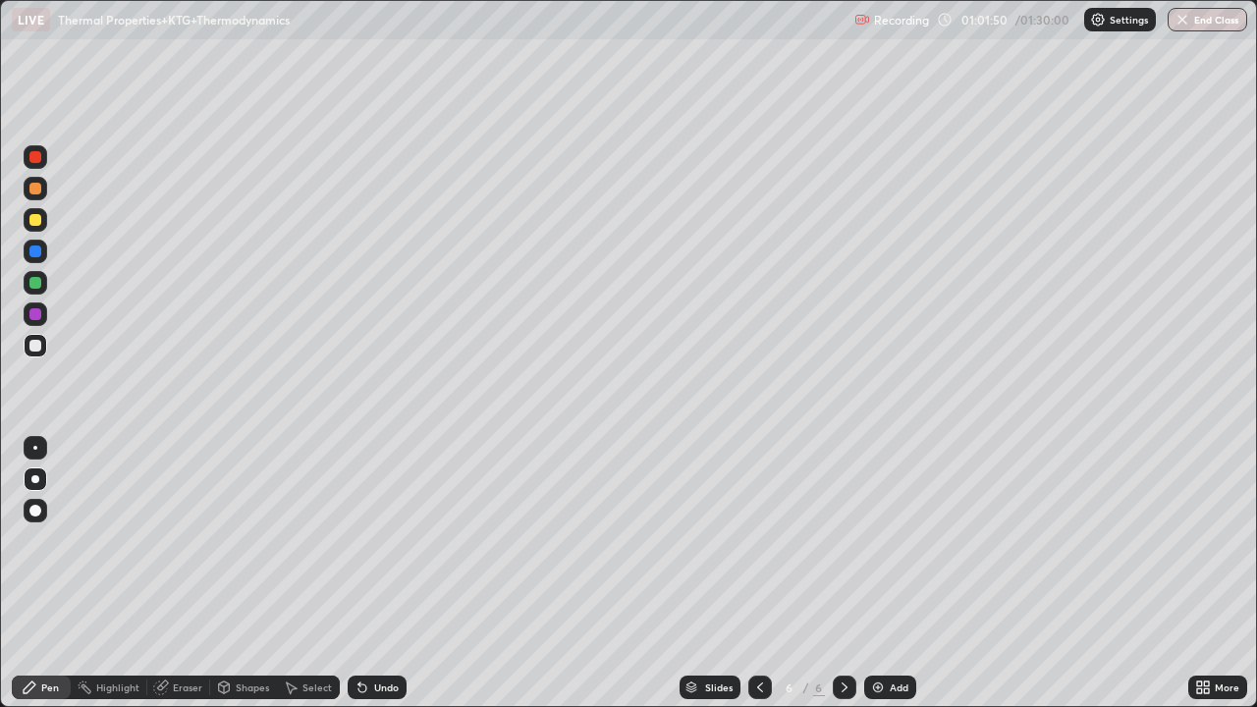
click at [31, 342] on div at bounding box center [35, 346] width 12 height 12
click at [26, 346] on div at bounding box center [36, 346] width 24 height 24
click at [33, 316] on div at bounding box center [35, 314] width 12 height 12
click at [34, 310] on div at bounding box center [35, 314] width 12 height 12
click at [36, 344] on div at bounding box center [35, 346] width 12 height 12
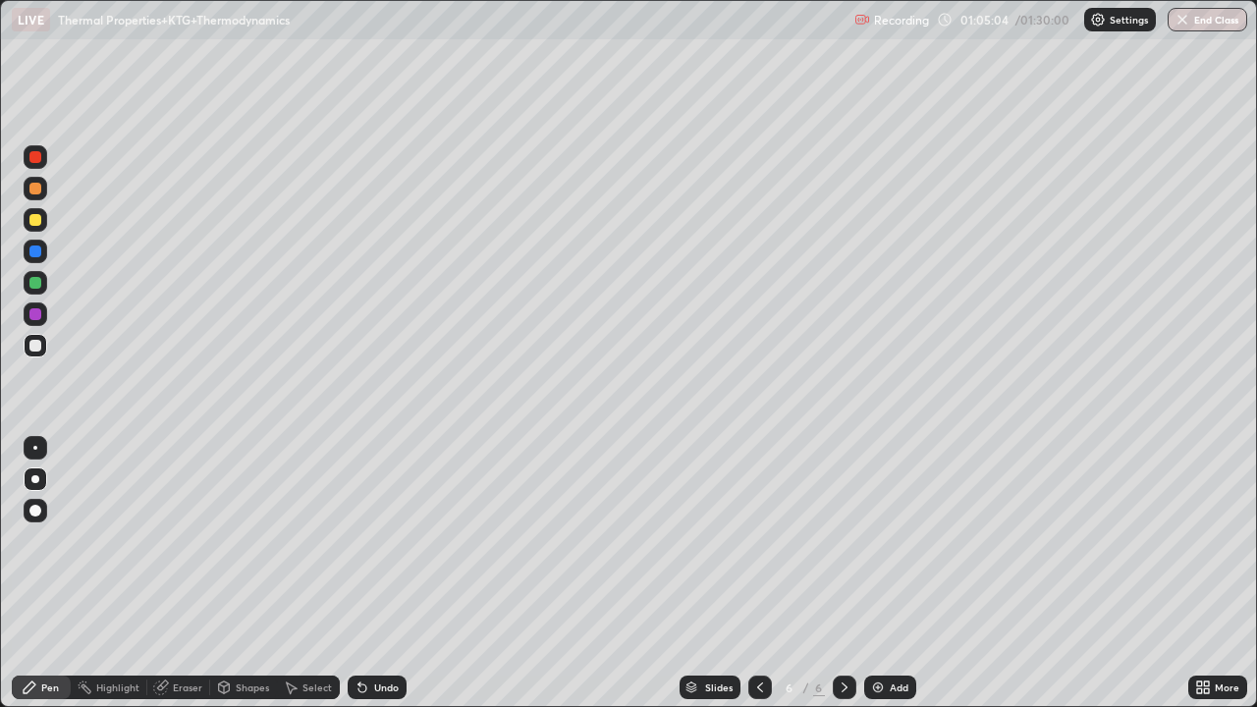
click at [34, 222] on div at bounding box center [35, 220] width 12 height 12
click at [31, 345] on div at bounding box center [35, 346] width 12 height 12
click at [870, 574] on img at bounding box center [878, 688] width 16 height 16
click at [34, 219] on div at bounding box center [35, 220] width 12 height 12
click at [33, 345] on div at bounding box center [35, 346] width 12 height 12
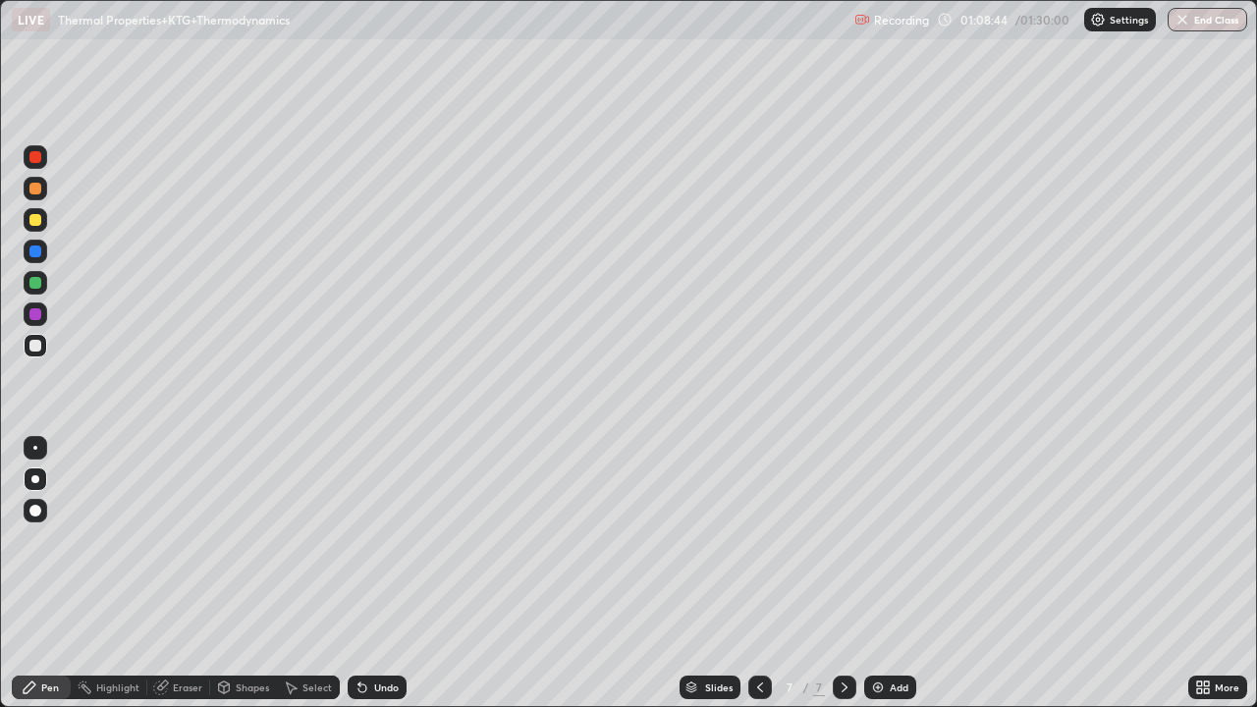
click at [34, 349] on div at bounding box center [35, 346] width 12 height 12
click at [360, 574] on icon at bounding box center [363, 689] width 8 height 8
click at [34, 346] on div at bounding box center [35, 346] width 12 height 12
click at [36, 220] on div at bounding box center [35, 220] width 12 height 12
click at [40, 193] on div at bounding box center [35, 189] width 12 height 12
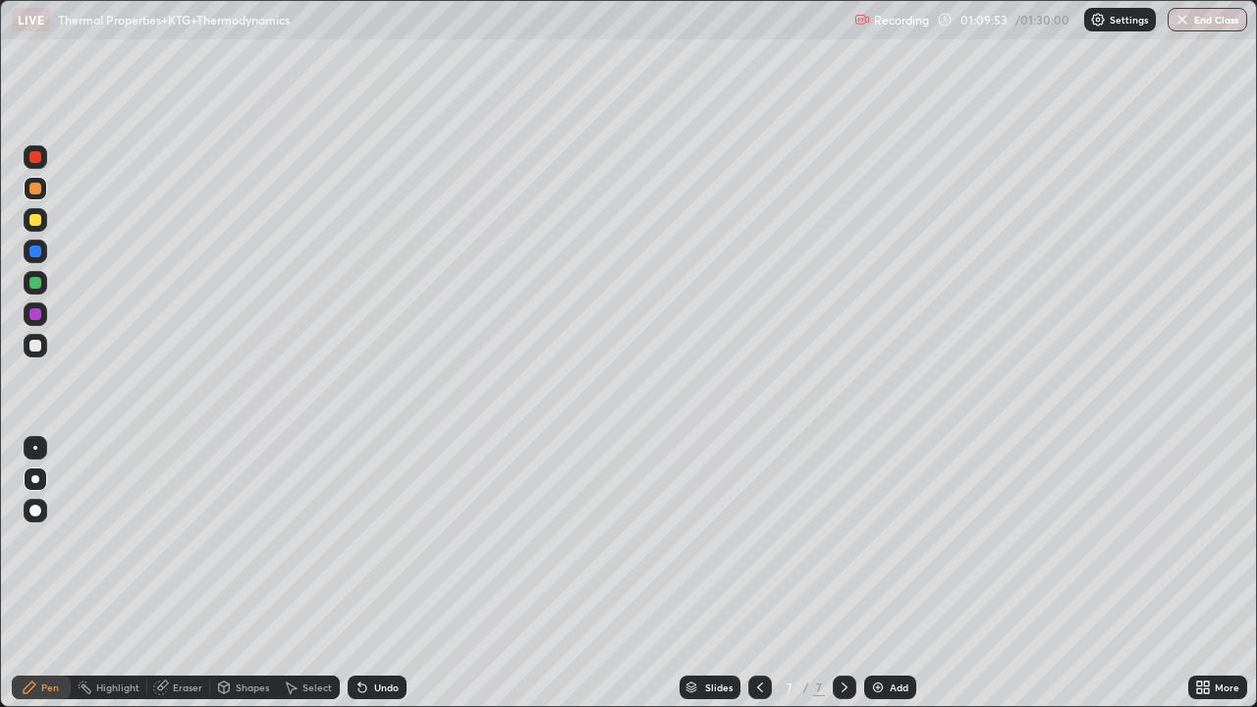
click at [35, 344] on div at bounding box center [35, 346] width 12 height 12
click at [36, 221] on div at bounding box center [35, 220] width 12 height 12
click at [35, 187] on div at bounding box center [35, 189] width 12 height 12
click at [31, 221] on div at bounding box center [35, 220] width 12 height 12
click at [359, 574] on icon at bounding box center [363, 689] width 8 height 8
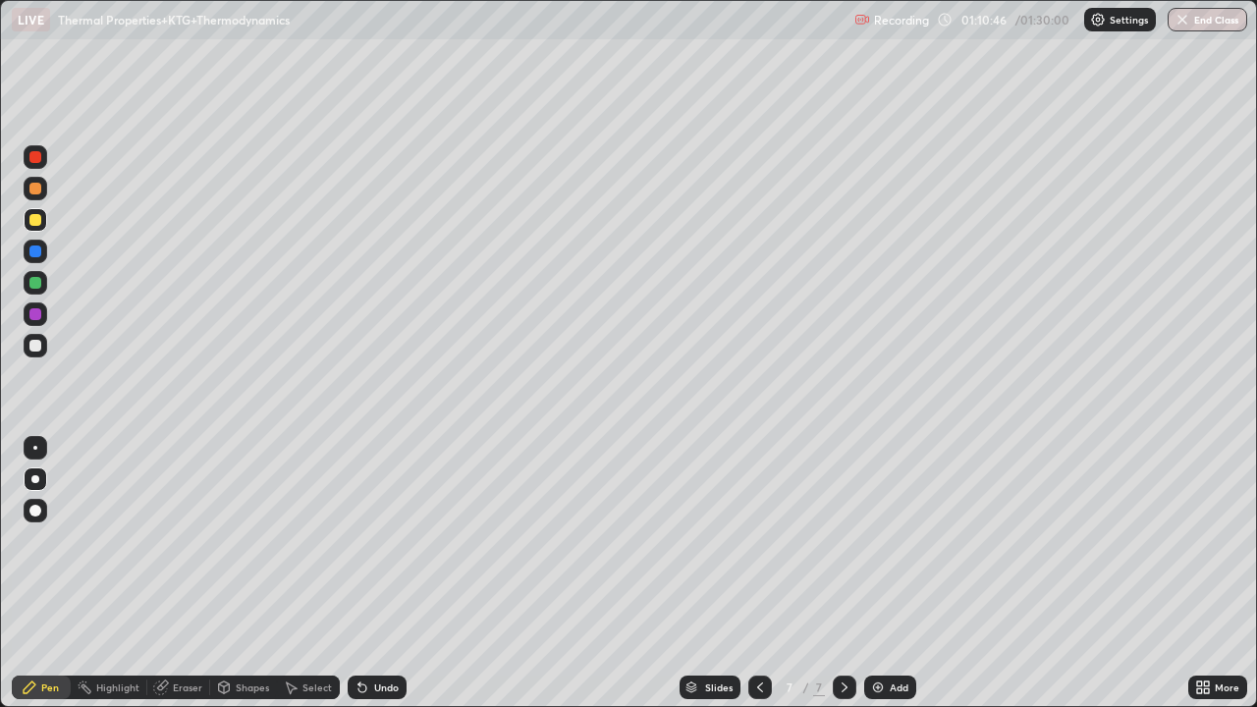
click at [348, 574] on div "Undo" at bounding box center [377, 688] width 59 height 24
click at [38, 190] on div at bounding box center [35, 189] width 12 height 12
click at [32, 344] on div at bounding box center [35, 346] width 12 height 12
click at [43, 225] on div at bounding box center [36, 220] width 24 height 24
click at [34, 194] on div at bounding box center [35, 189] width 12 height 12
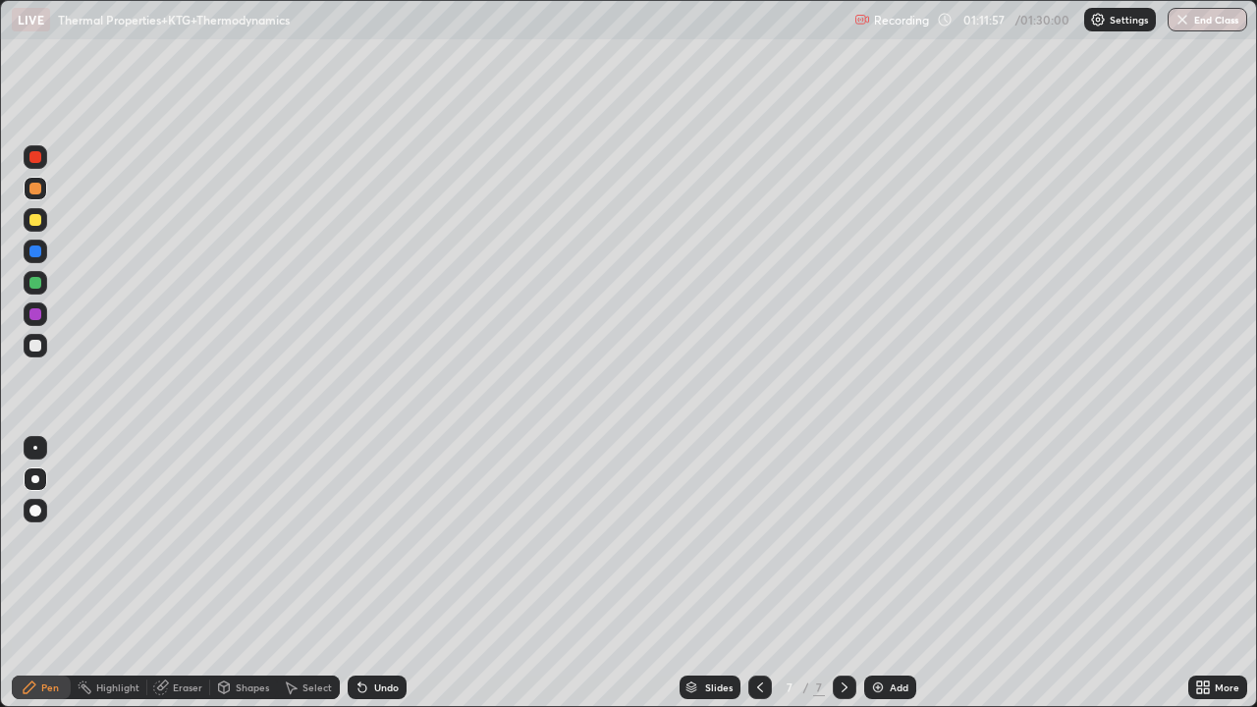
click at [36, 346] on div at bounding box center [35, 346] width 12 height 12
click at [38, 188] on div at bounding box center [35, 189] width 12 height 12
click at [40, 224] on div at bounding box center [35, 220] width 12 height 12
click at [45, 161] on div at bounding box center [36, 157] width 24 height 24
click at [39, 217] on div at bounding box center [35, 220] width 12 height 12
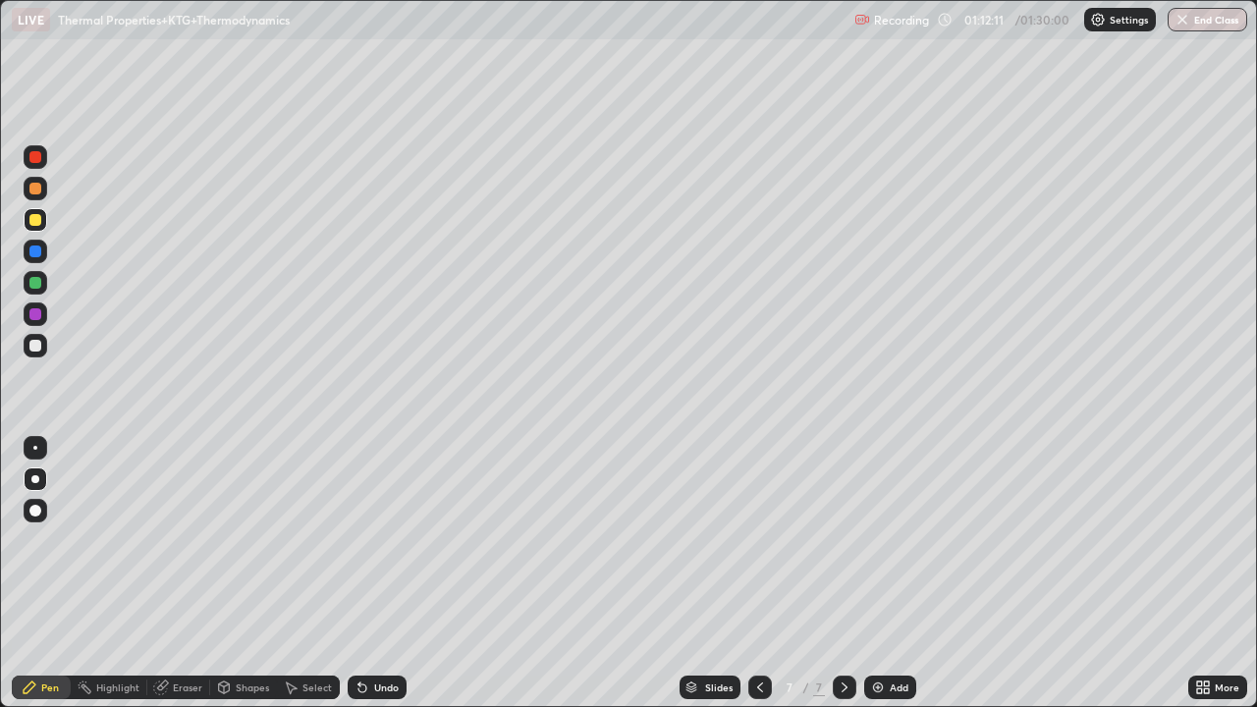
click at [46, 153] on div at bounding box center [36, 157] width 24 height 24
click at [31, 224] on div at bounding box center [35, 220] width 12 height 12
click at [38, 190] on div at bounding box center [35, 189] width 12 height 12
click at [28, 344] on div at bounding box center [36, 346] width 24 height 24
click at [40, 216] on div at bounding box center [36, 220] width 24 height 24
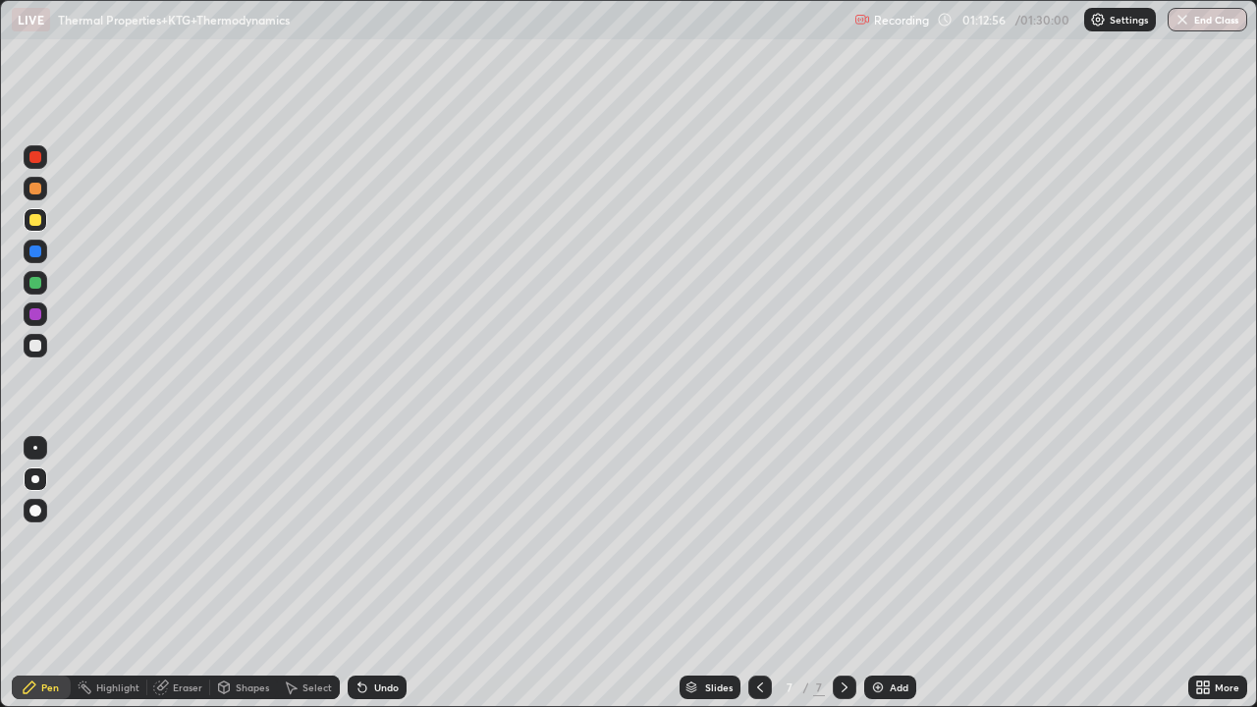
click at [42, 153] on div at bounding box center [36, 157] width 24 height 24
click at [44, 213] on div at bounding box center [36, 220] width 24 height 24
click at [757, 574] on icon at bounding box center [761, 688] width 16 height 16
click at [175, 574] on div "Eraser" at bounding box center [187, 688] width 29 height 10
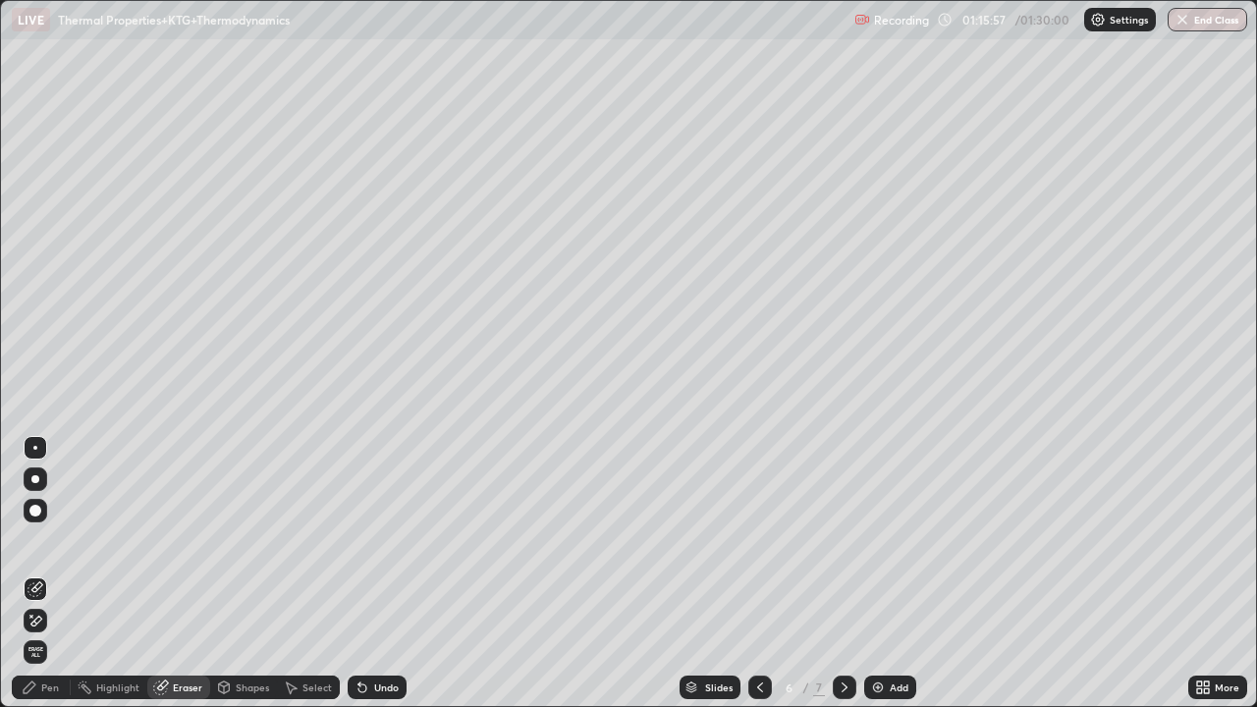
click at [834, 574] on div at bounding box center [845, 688] width 24 height 24
click at [870, 574] on img at bounding box center [878, 688] width 16 height 16
click at [50, 574] on div "Pen" at bounding box center [50, 688] width 18 height 10
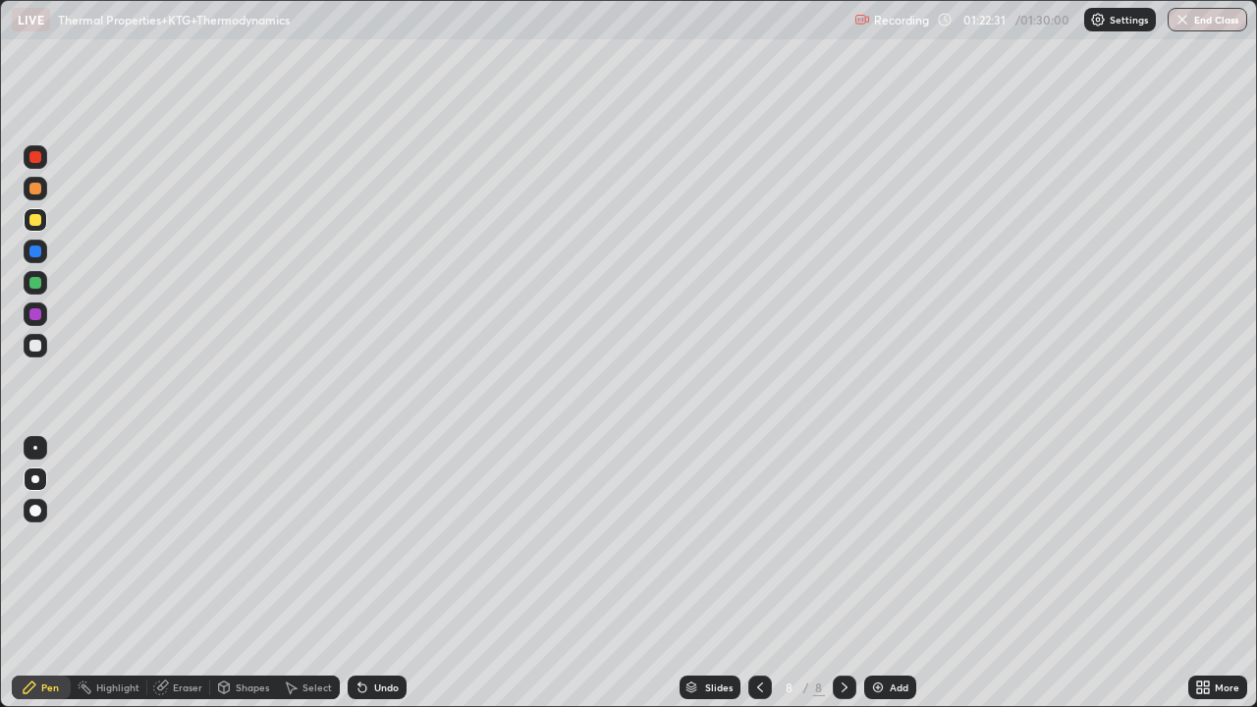
click at [36, 218] on div at bounding box center [35, 220] width 12 height 12
click at [36, 348] on div at bounding box center [35, 346] width 12 height 12
click at [364, 574] on icon at bounding box center [363, 688] width 16 height 16
click at [363, 574] on icon at bounding box center [363, 688] width 16 height 16
click at [38, 221] on div at bounding box center [35, 220] width 12 height 12
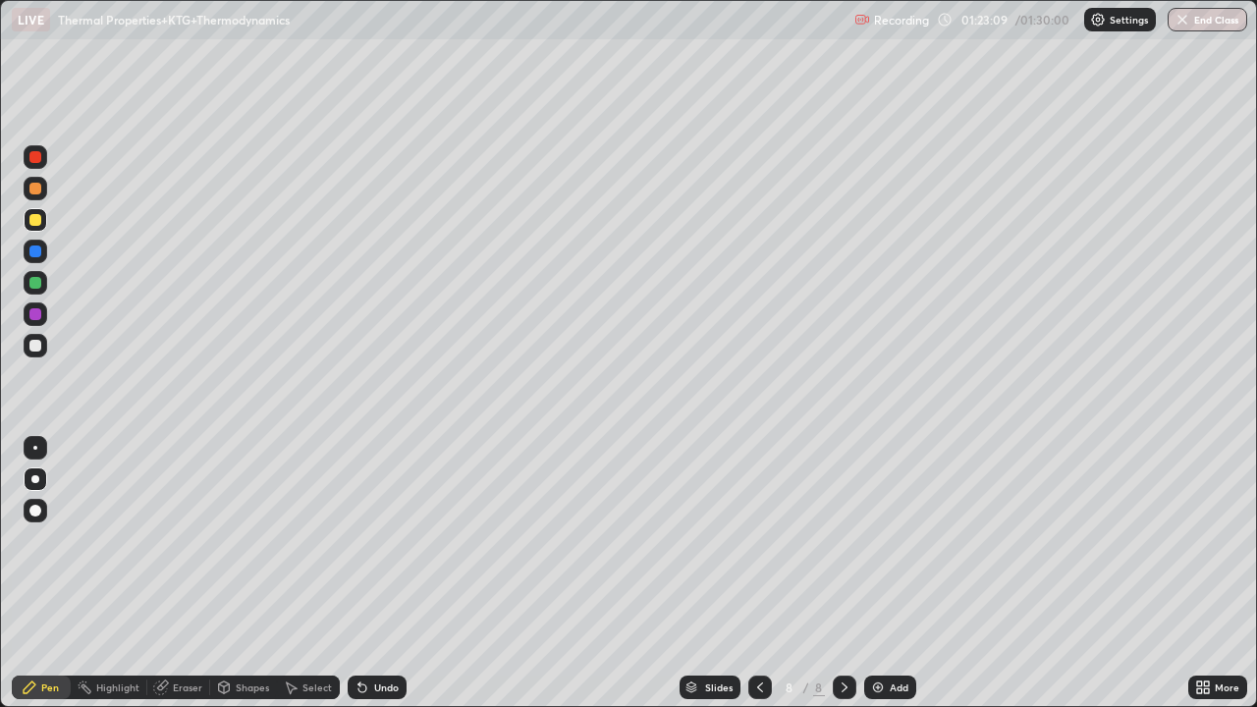
click at [36, 347] on div at bounding box center [35, 346] width 12 height 12
click at [359, 574] on icon at bounding box center [363, 689] width 8 height 8
click at [38, 223] on div at bounding box center [35, 220] width 12 height 12
click at [359, 574] on icon at bounding box center [360, 684] width 2 height 2
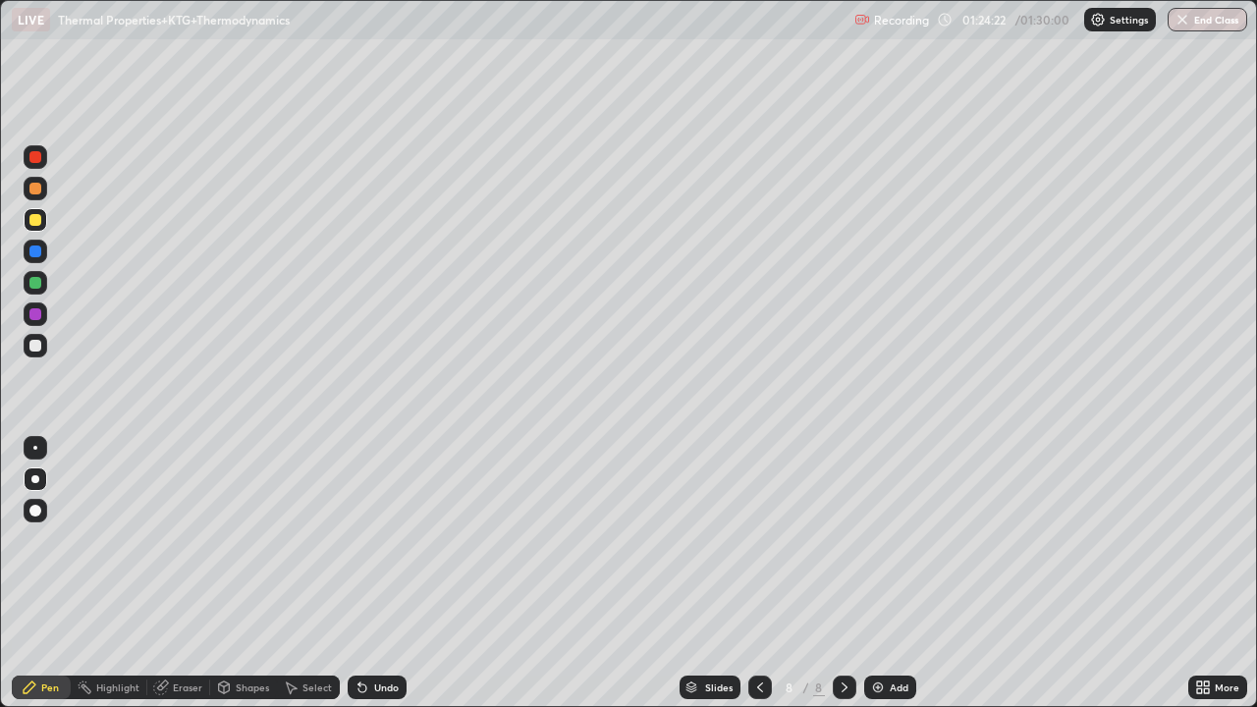
click at [30, 347] on div at bounding box center [35, 346] width 12 height 12
click at [29, 251] on div at bounding box center [35, 252] width 12 height 12
click at [36, 283] on div at bounding box center [35, 283] width 12 height 12
click at [36, 316] on div at bounding box center [35, 314] width 12 height 12
click at [33, 346] on div at bounding box center [35, 346] width 12 height 12
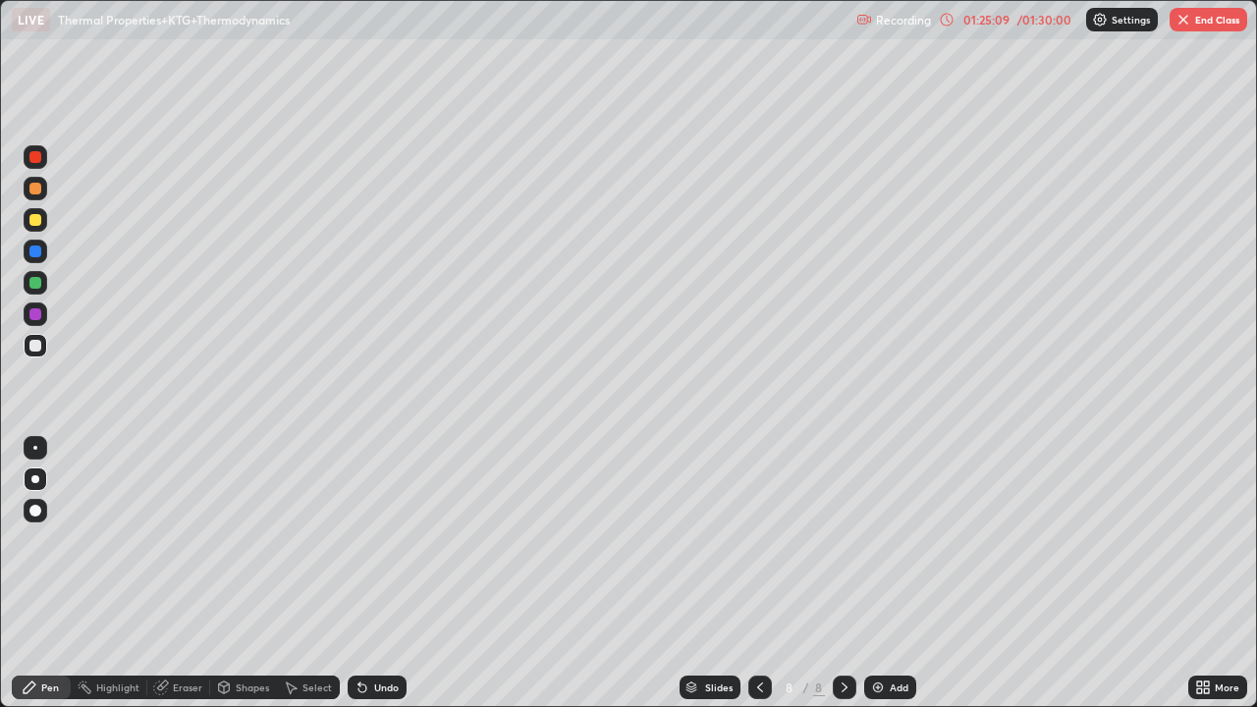
click at [39, 315] on div at bounding box center [35, 314] width 12 height 12
click at [36, 285] on div at bounding box center [35, 283] width 12 height 12
click at [37, 252] on div at bounding box center [35, 252] width 12 height 12
click at [33, 344] on div at bounding box center [35, 346] width 12 height 12
click at [36, 315] on div at bounding box center [35, 314] width 12 height 12
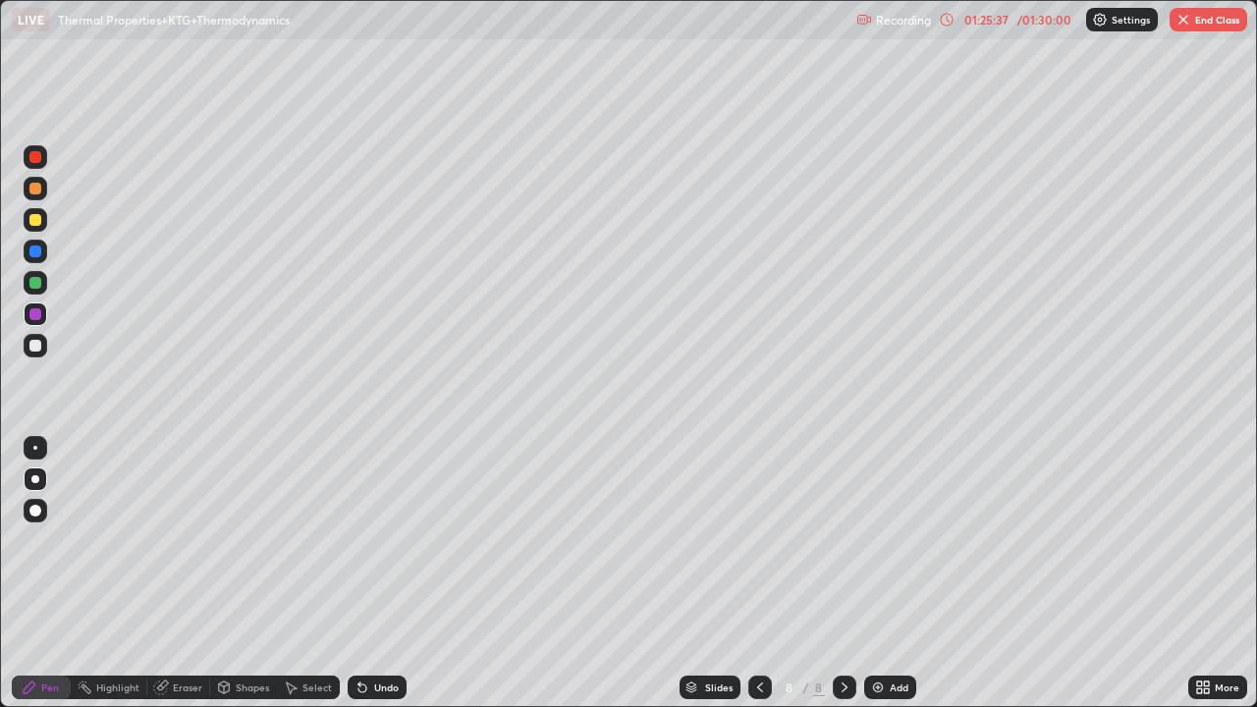
click at [32, 350] on div at bounding box center [35, 346] width 12 height 12
click at [36, 220] on div at bounding box center [35, 220] width 12 height 12
click at [38, 316] on div at bounding box center [35, 314] width 12 height 12
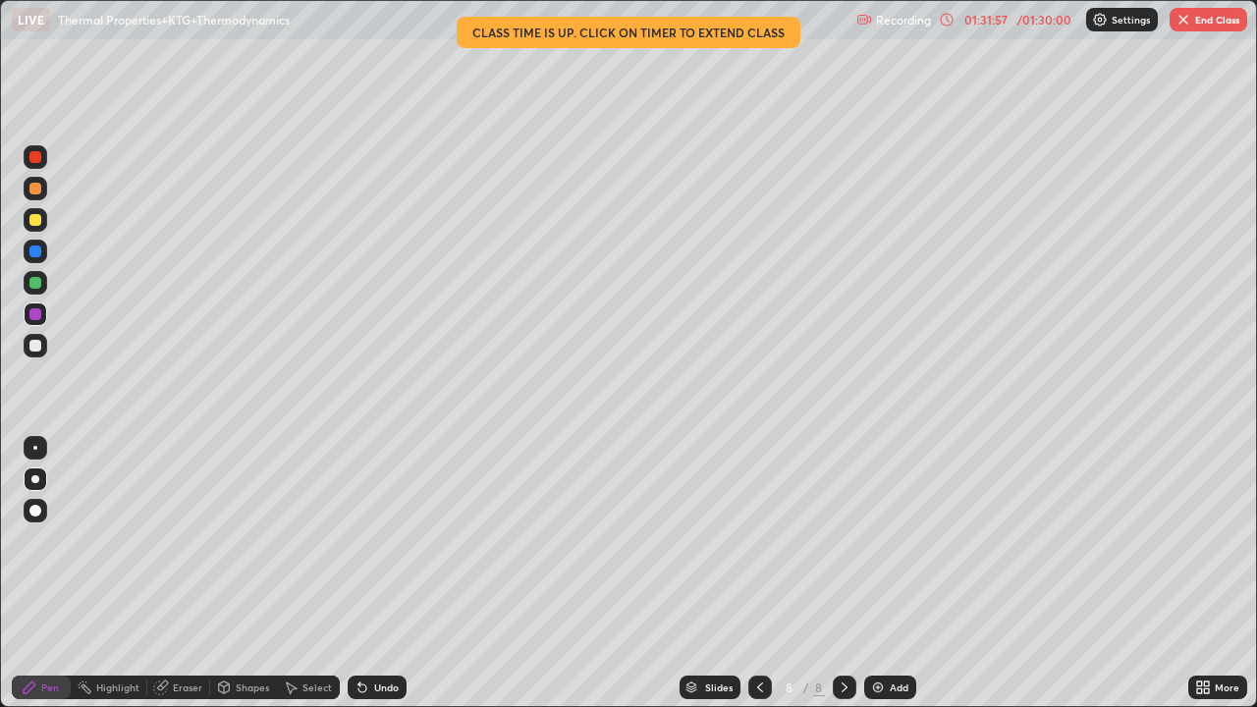
click at [1196, 17] on button "End Class" at bounding box center [1209, 20] width 78 height 24
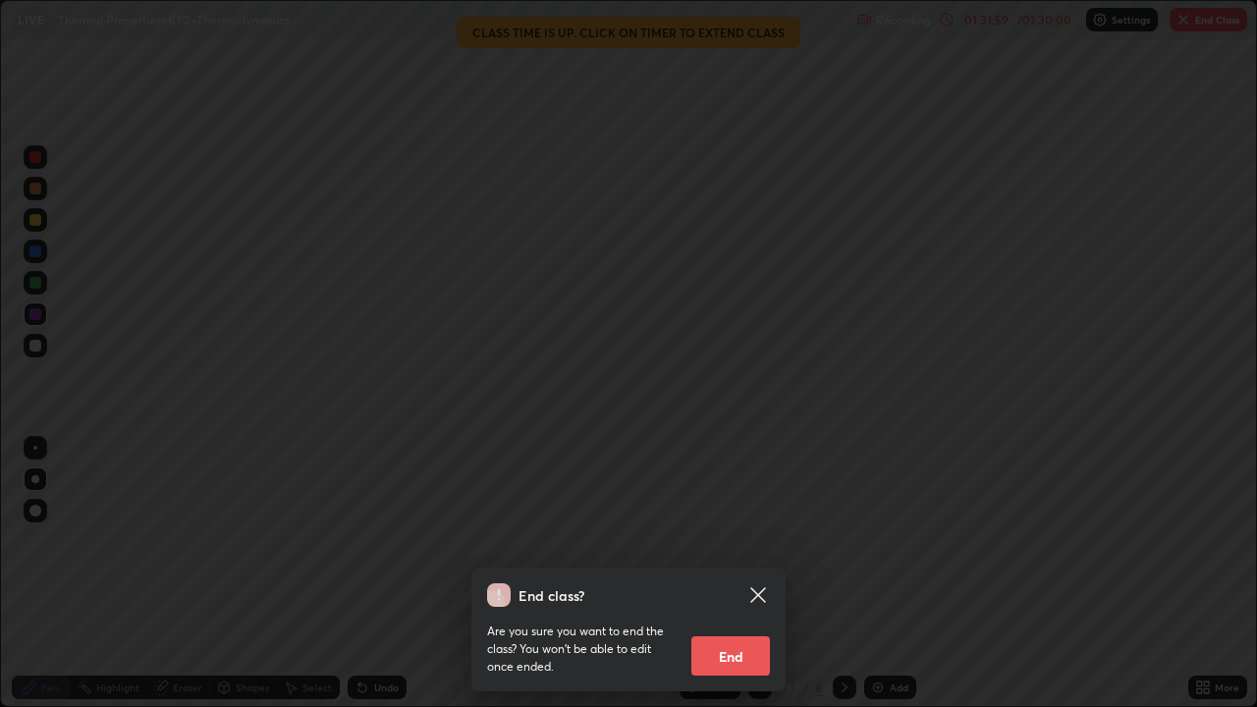
click at [729, 574] on button "End" at bounding box center [731, 656] width 79 height 39
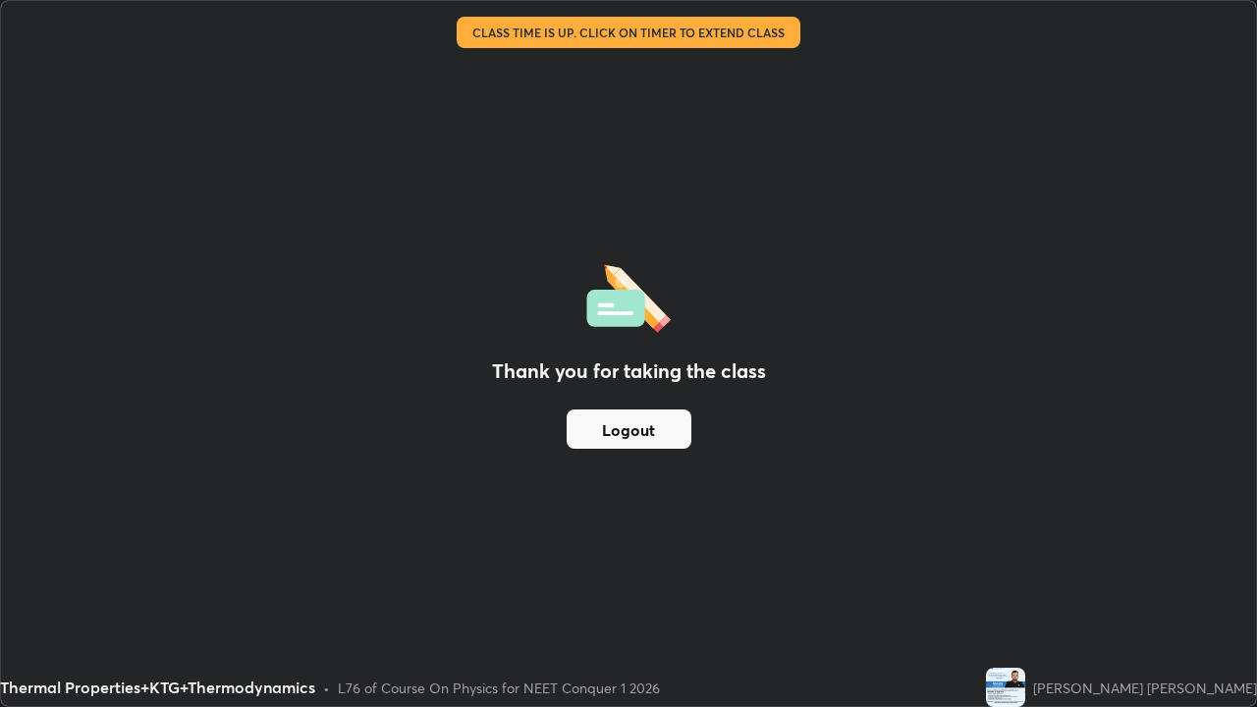
click at [590, 445] on button "Logout" at bounding box center [629, 429] width 125 height 39
click at [587, 436] on button "Logout" at bounding box center [629, 429] width 125 height 39
